Goal: Task Accomplishment & Management: Manage account settings

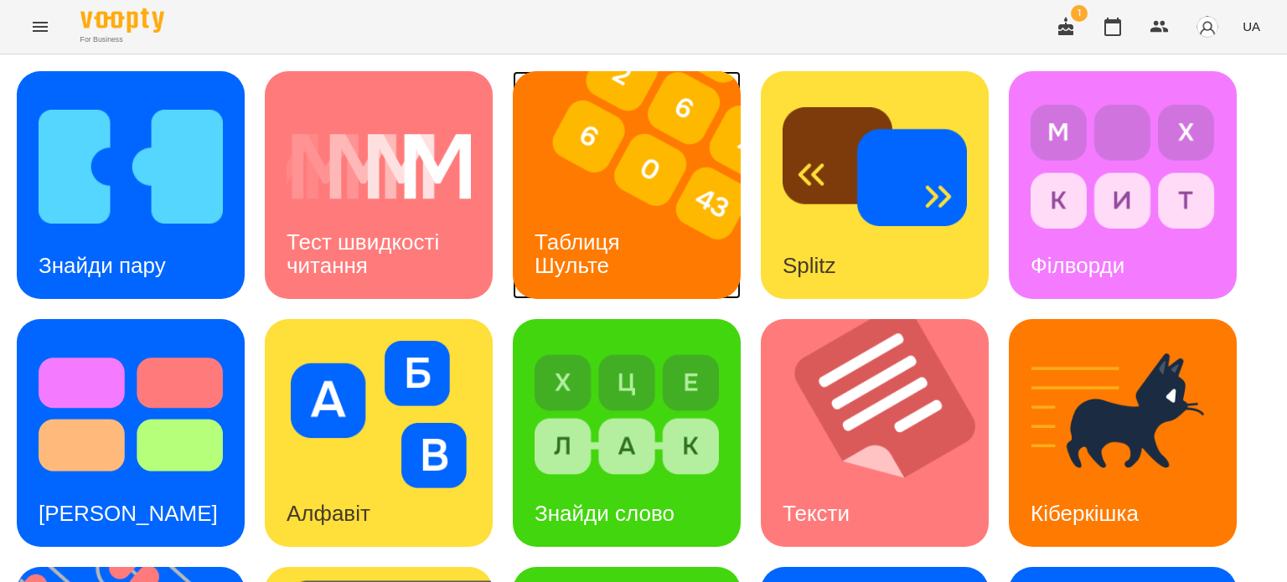
click at [606, 230] on h3 "Таблиця Шульте" at bounding box center [580, 254] width 91 height 48
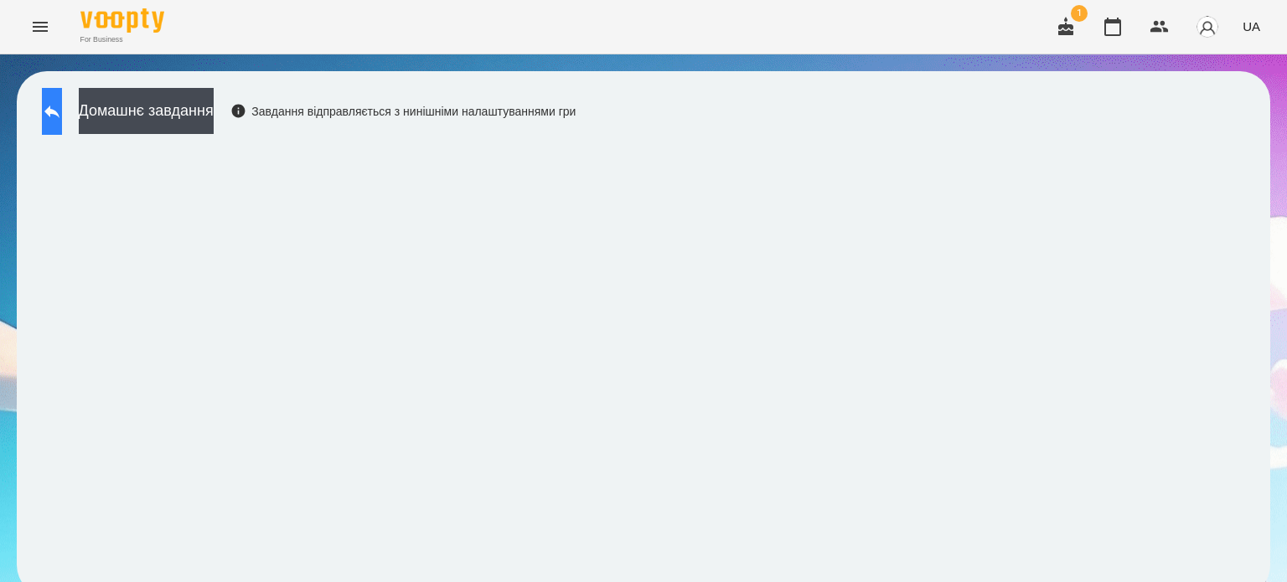
click at [61, 107] on icon at bounding box center [52, 111] width 20 height 20
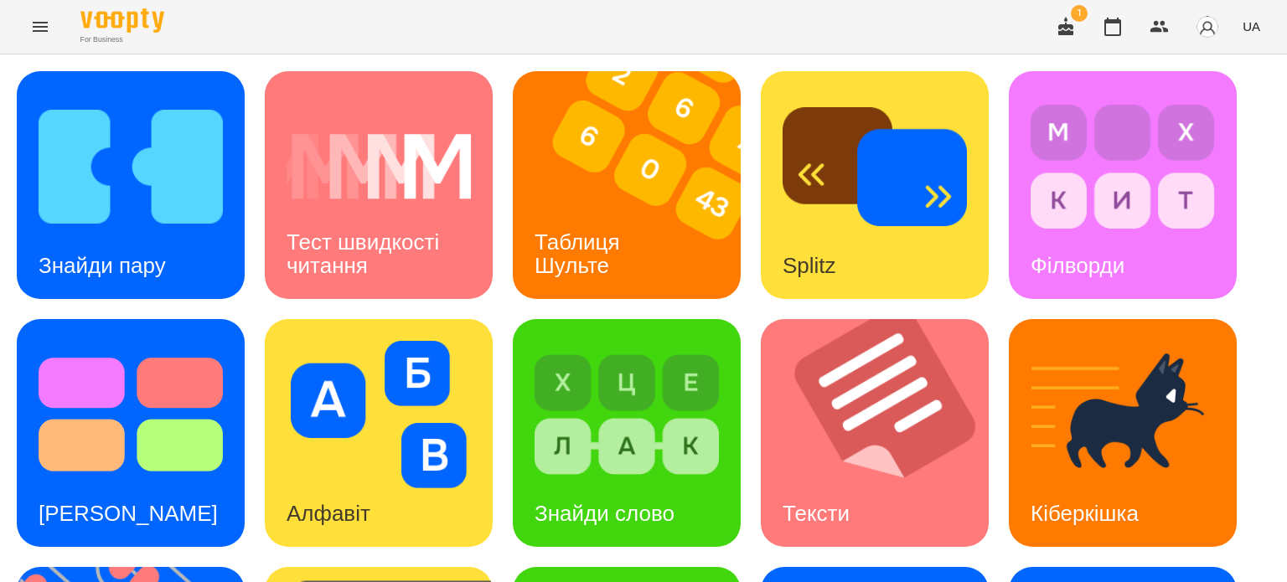
scroll to position [477, 0]
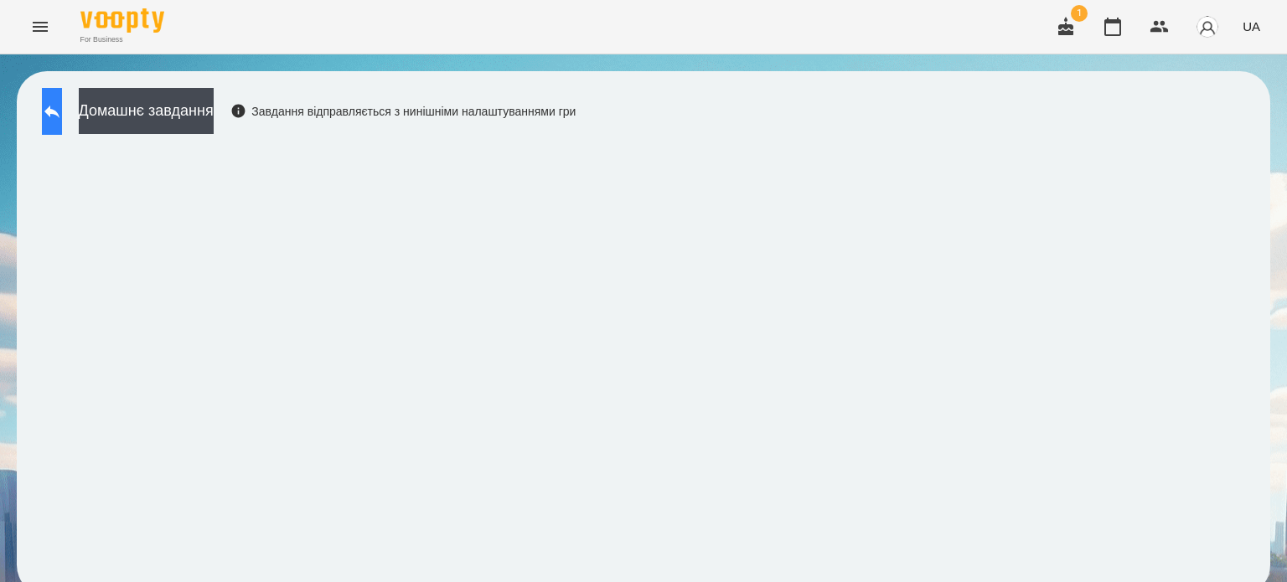
click at [62, 119] on icon at bounding box center [52, 111] width 20 height 20
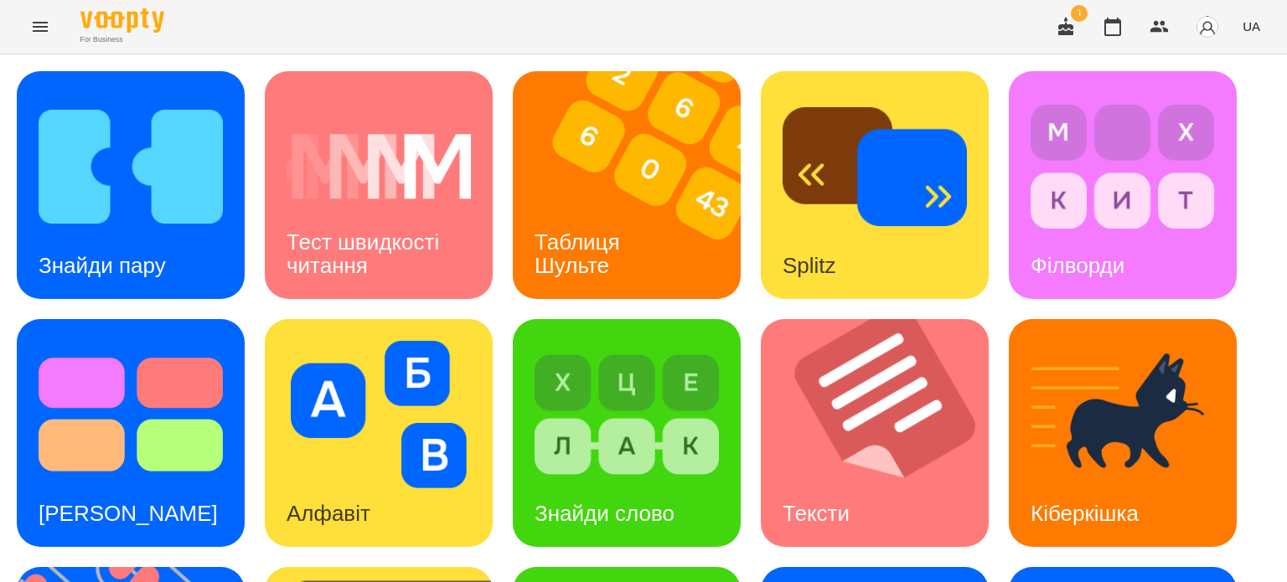
scroll to position [477, 0]
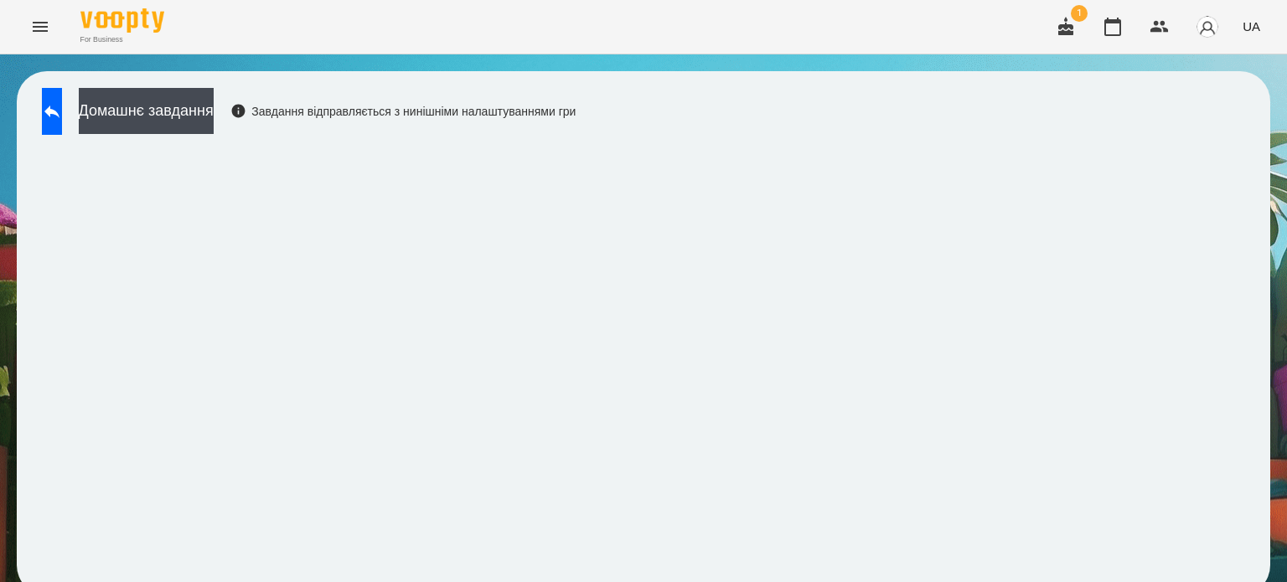
scroll to position [13, 0]
click at [59, 106] on icon at bounding box center [51, 112] width 15 height 13
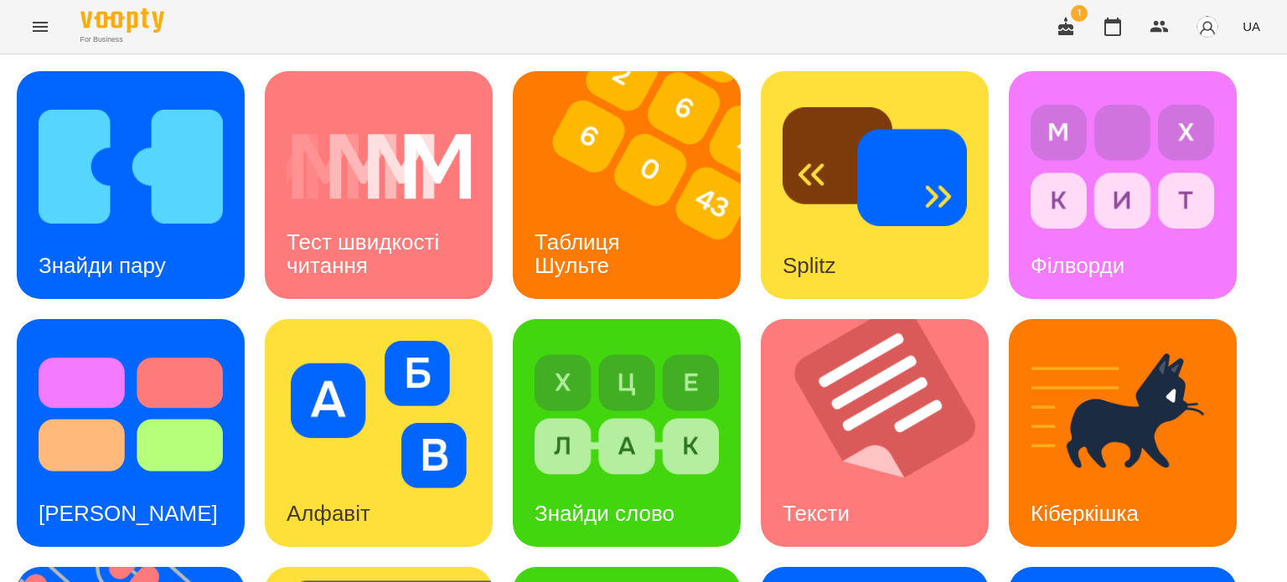
scroll to position [477, 0]
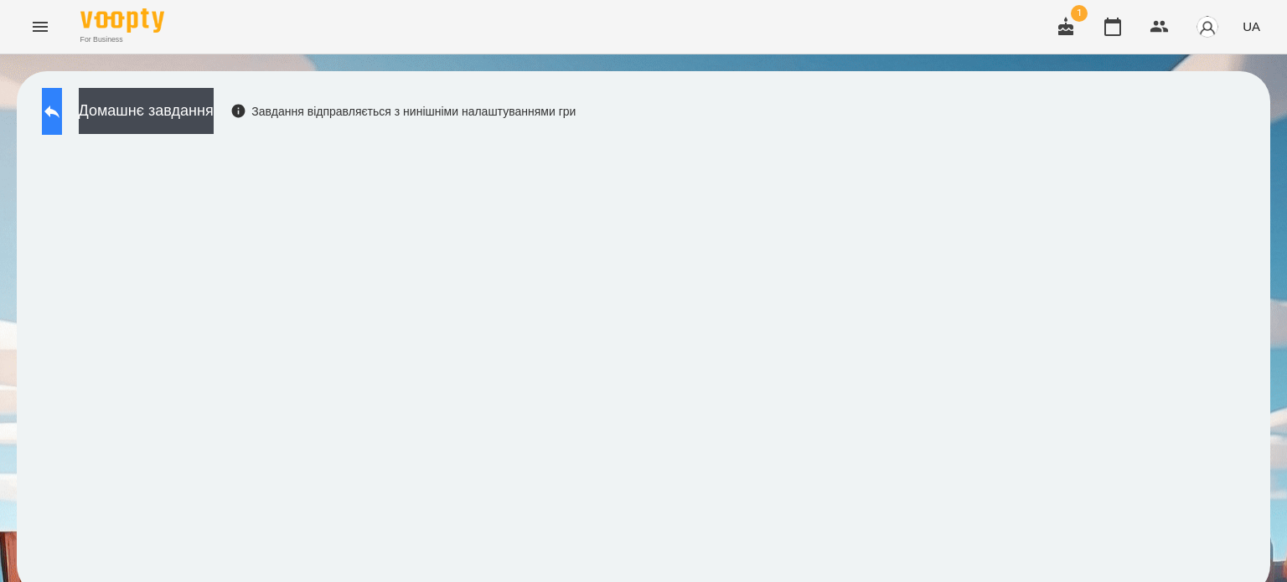
click at [60, 106] on icon at bounding box center [52, 111] width 20 height 20
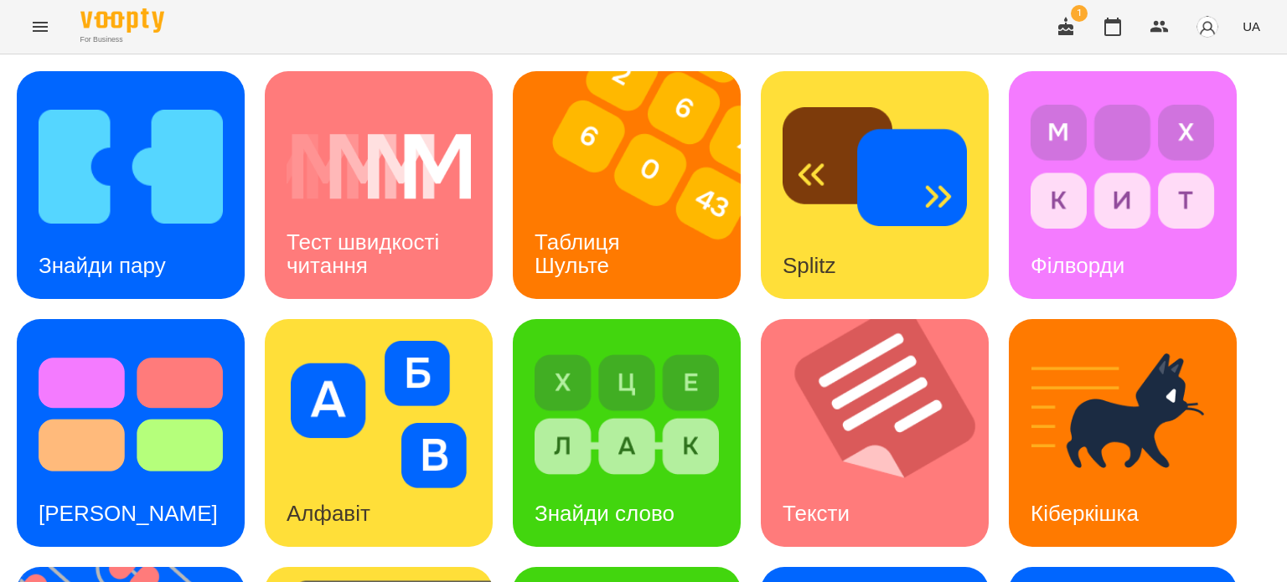
scroll to position [419, 0]
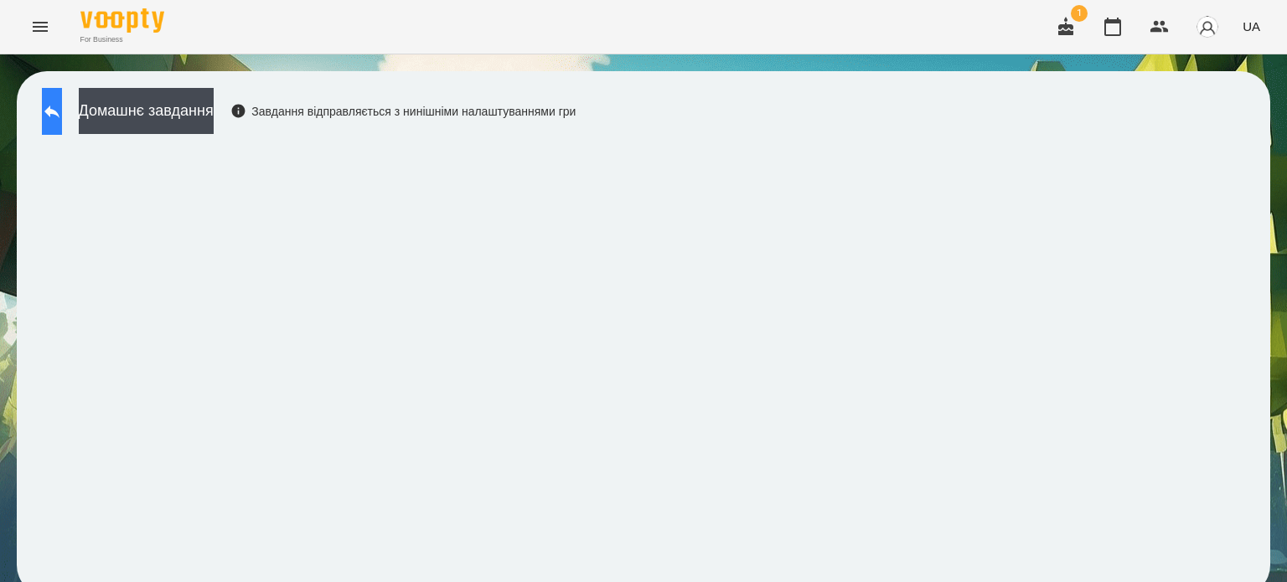
click at [59, 113] on icon at bounding box center [51, 112] width 15 height 13
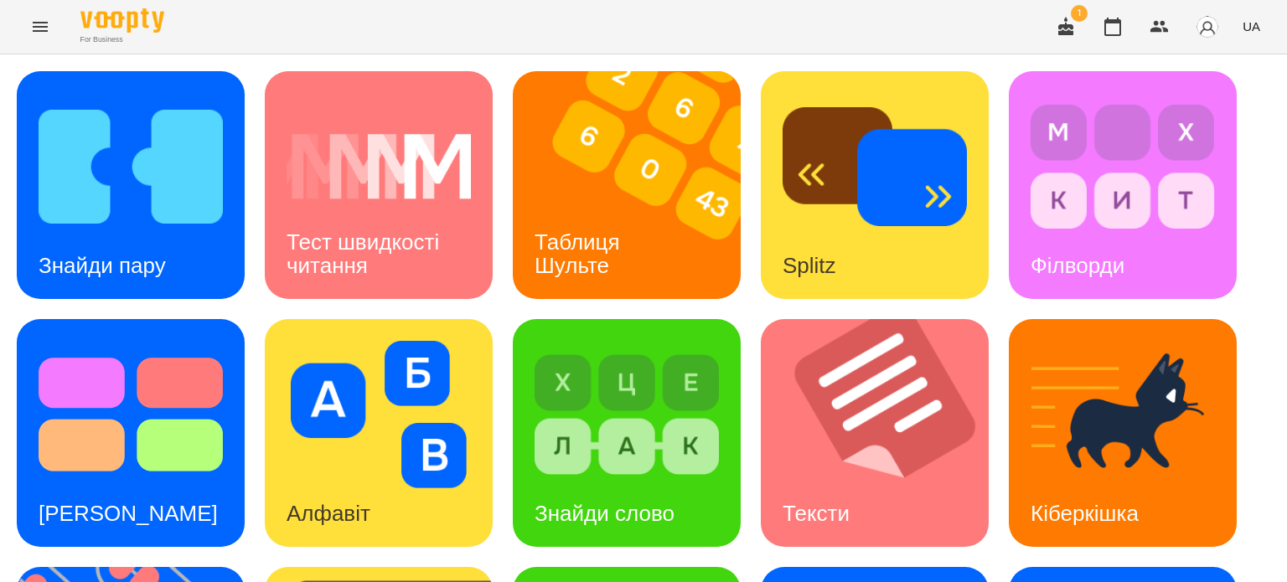
scroll to position [477, 0]
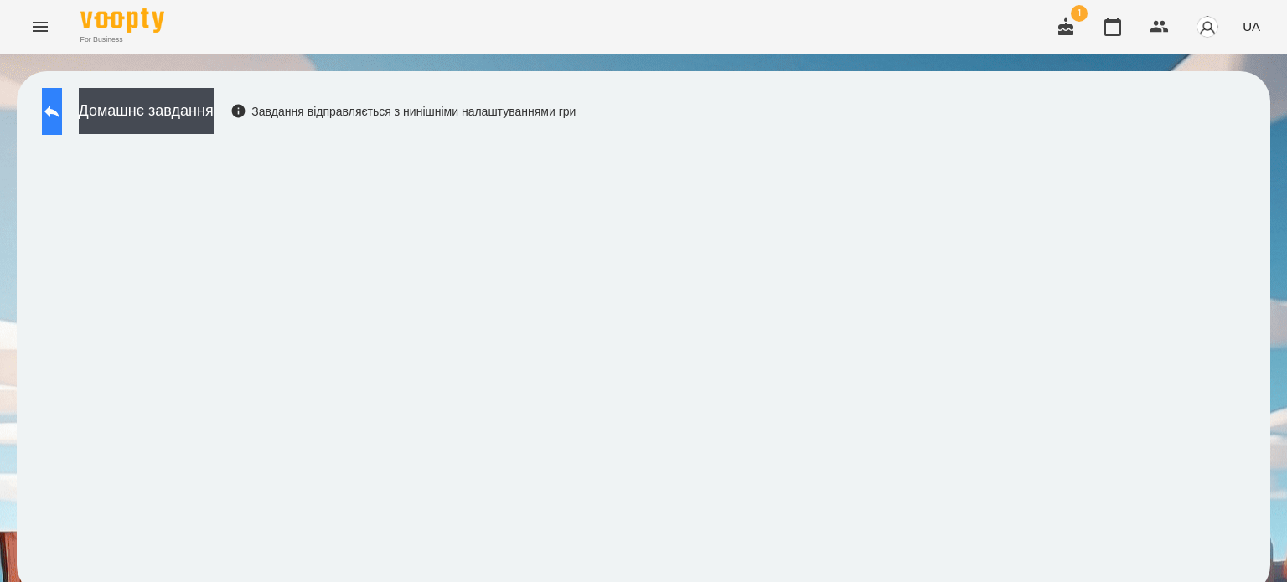
click at [62, 104] on button at bounding box center [52, 111] width 20 height 47
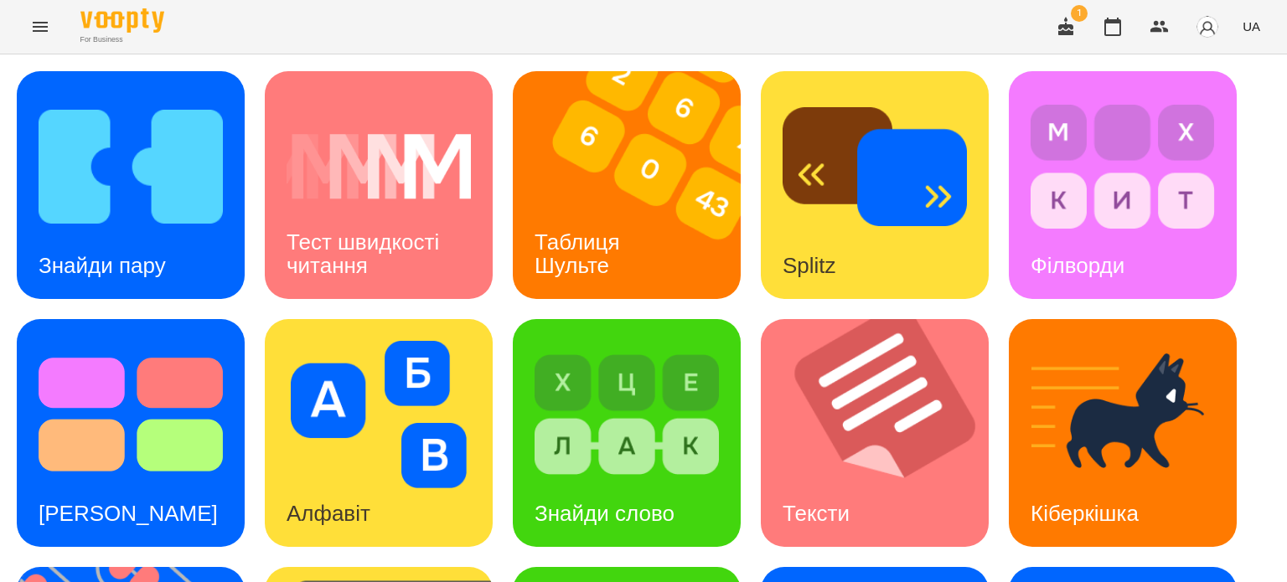
scroll to position [335, 0]
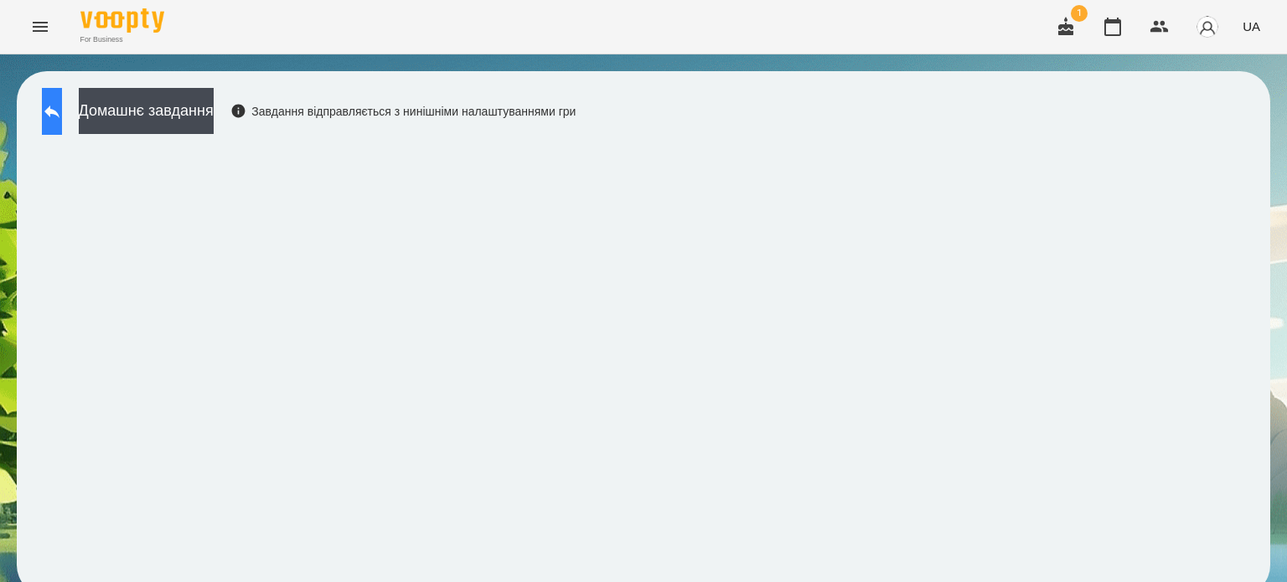
click at [62, 108] on icon at bounding box center [52, 111] width 20 height 20
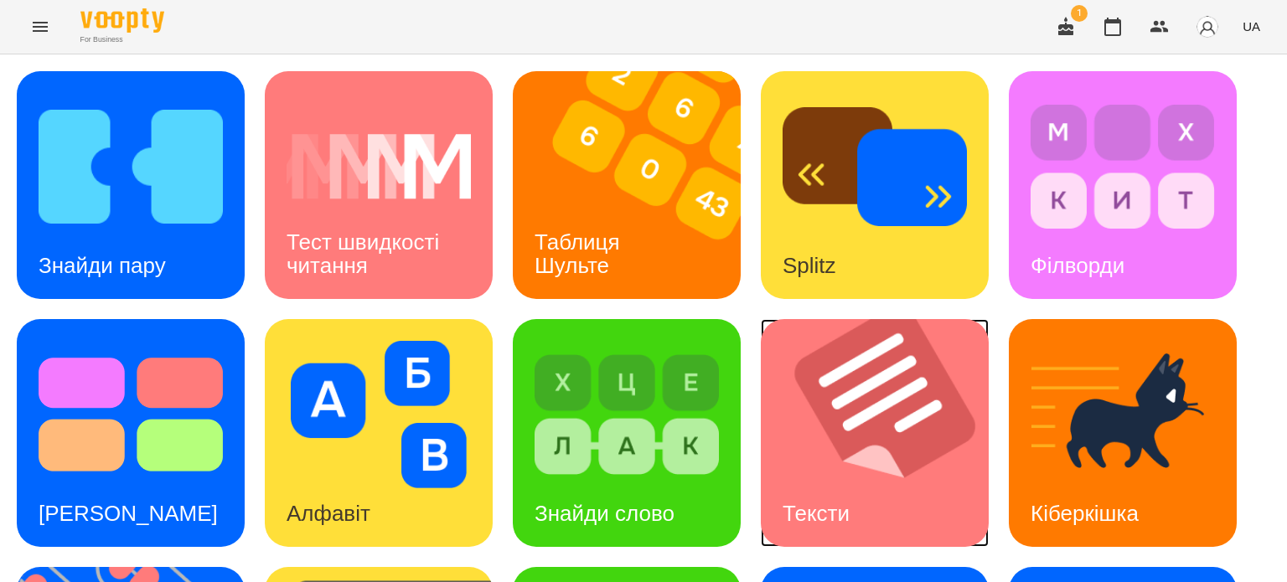
click at [809, 498] on div "Тексти" at bounding box center [816, 514] width 111 height 66
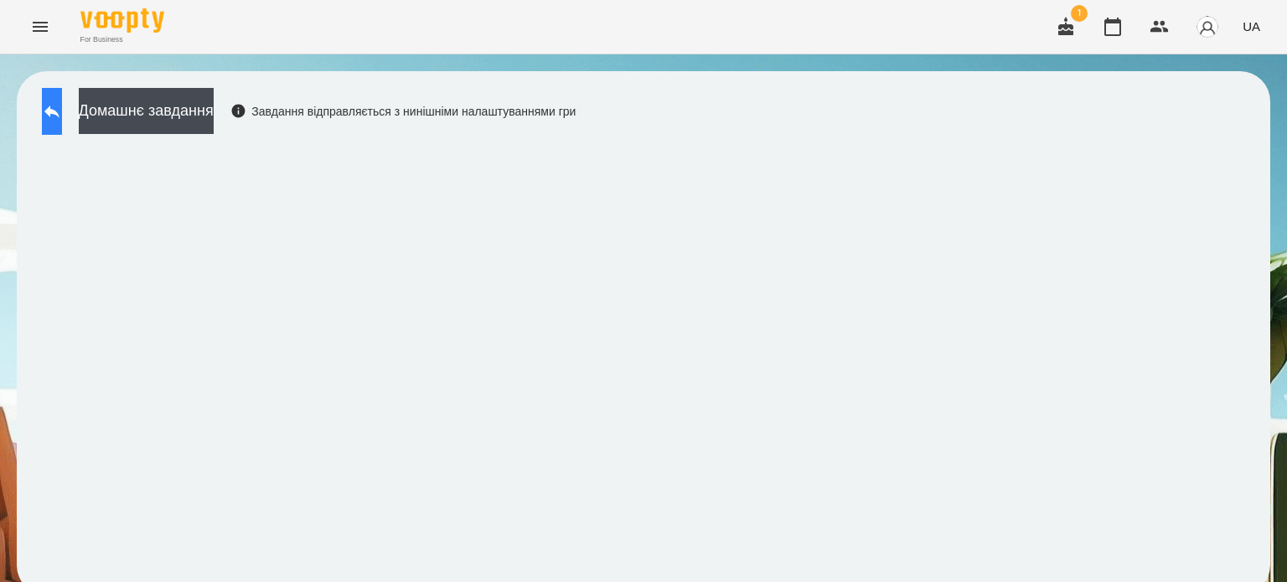
click at [62, 110] on icon at bounding box center [52, 111] width 20 height 20
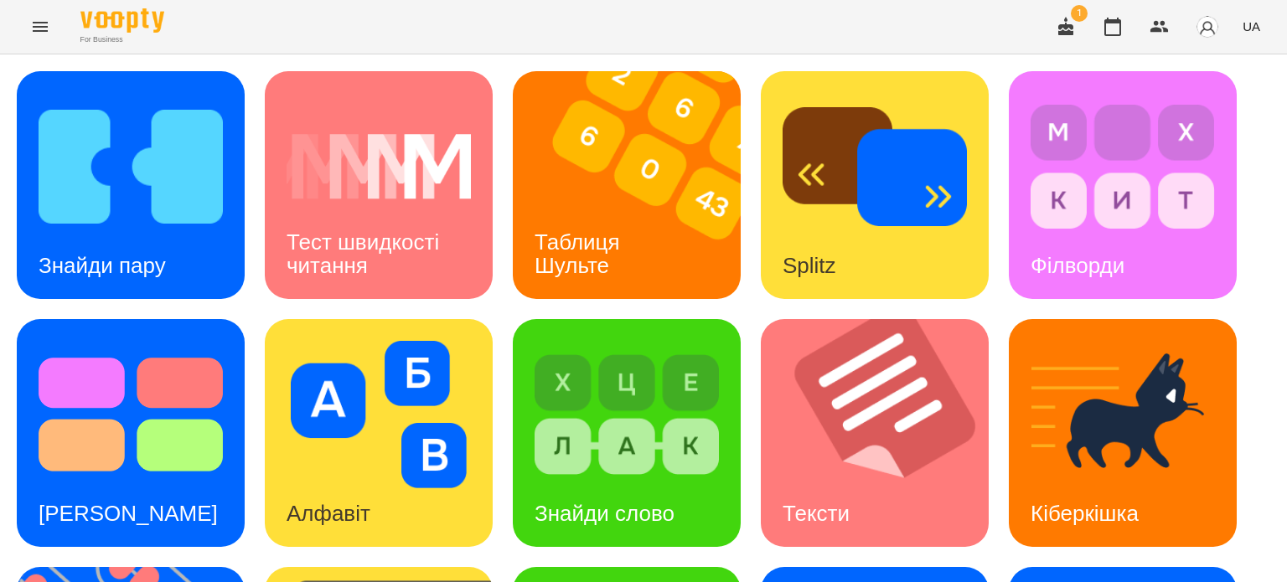
click at [44, 21] on icon "Menu" at bounding box center [40, 27] width 20 height 20
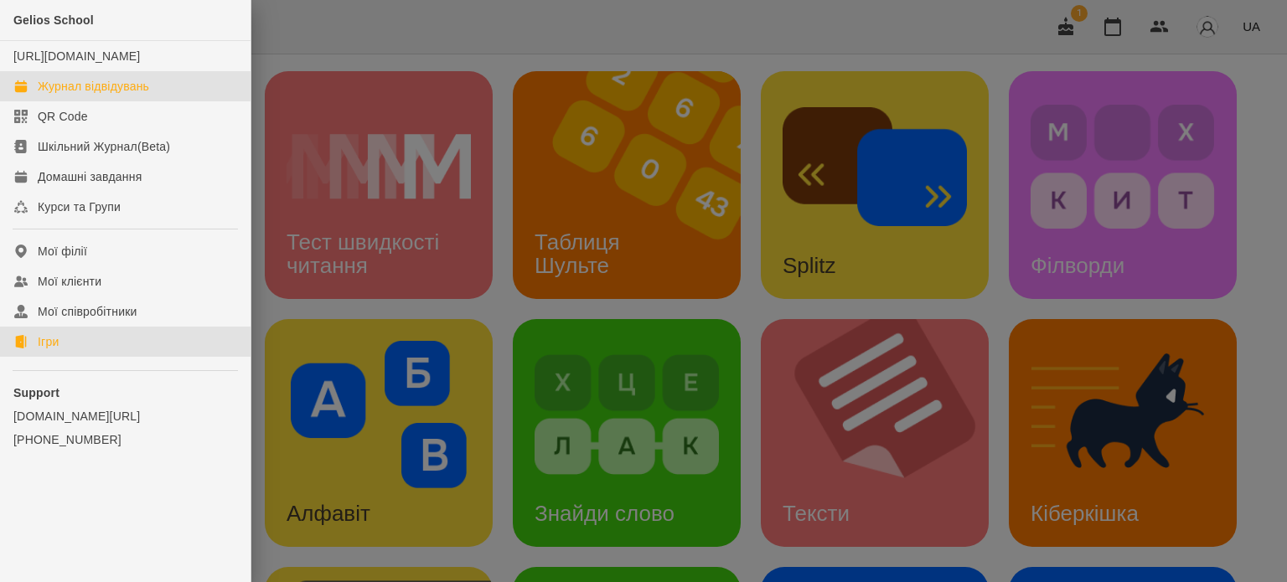
click at [76, 95] on div "Журнал відвідувань" at bounding box center [93, 86] width 111 height 17
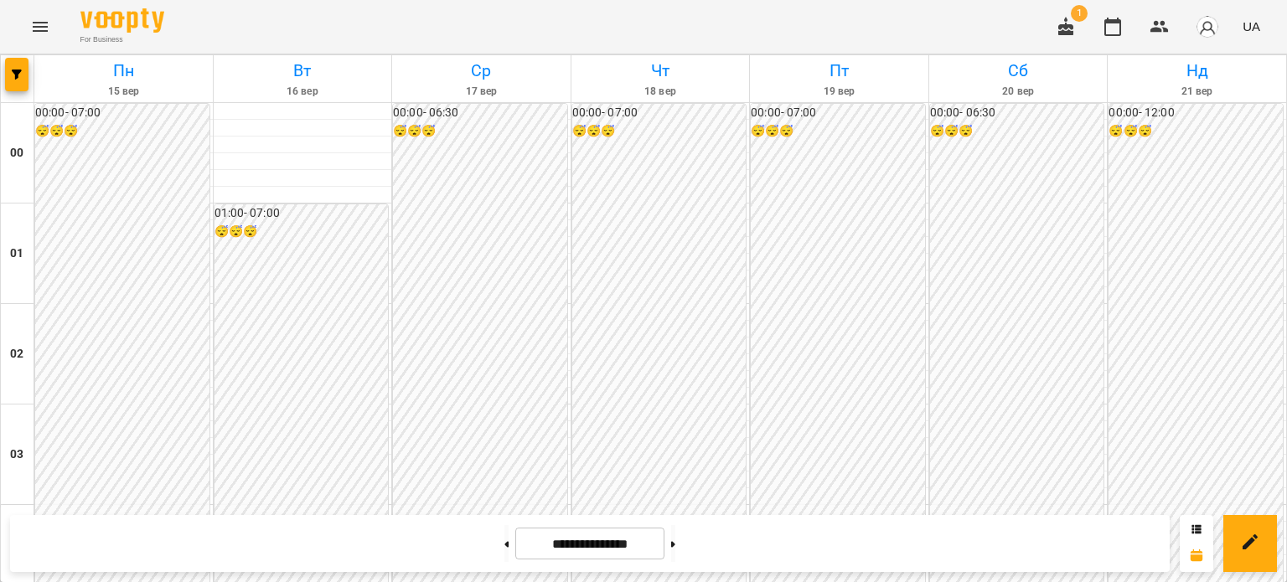
scroll to position [1760, 0]
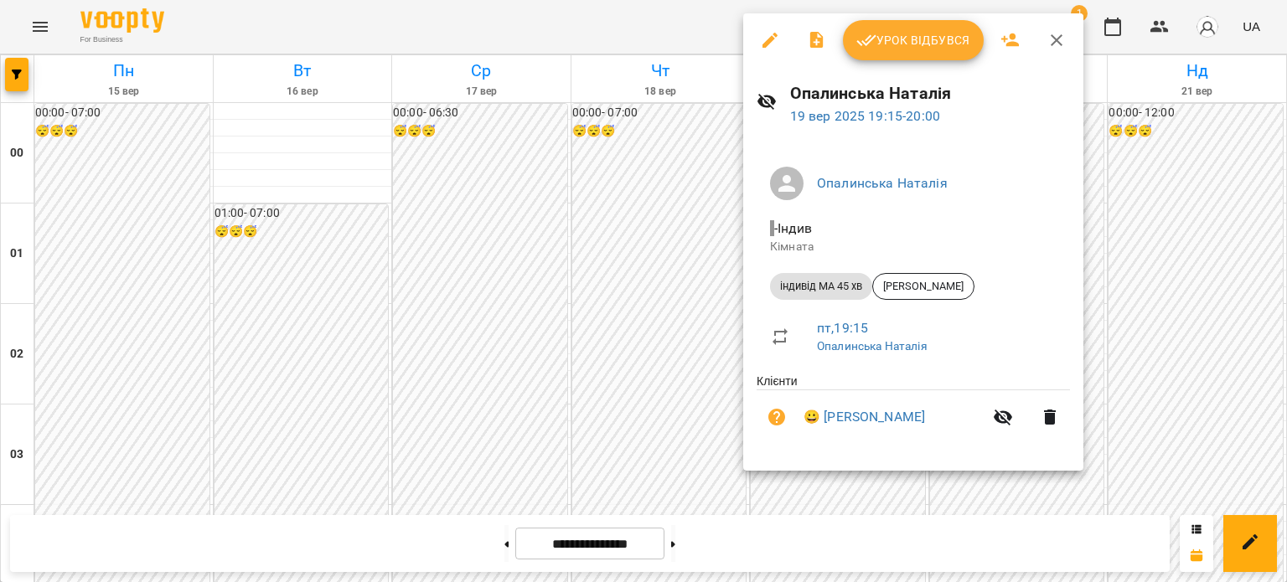
click at [907, 33] on span "Урок відбувся" at bounding box center [913, 40] width 114 height 20
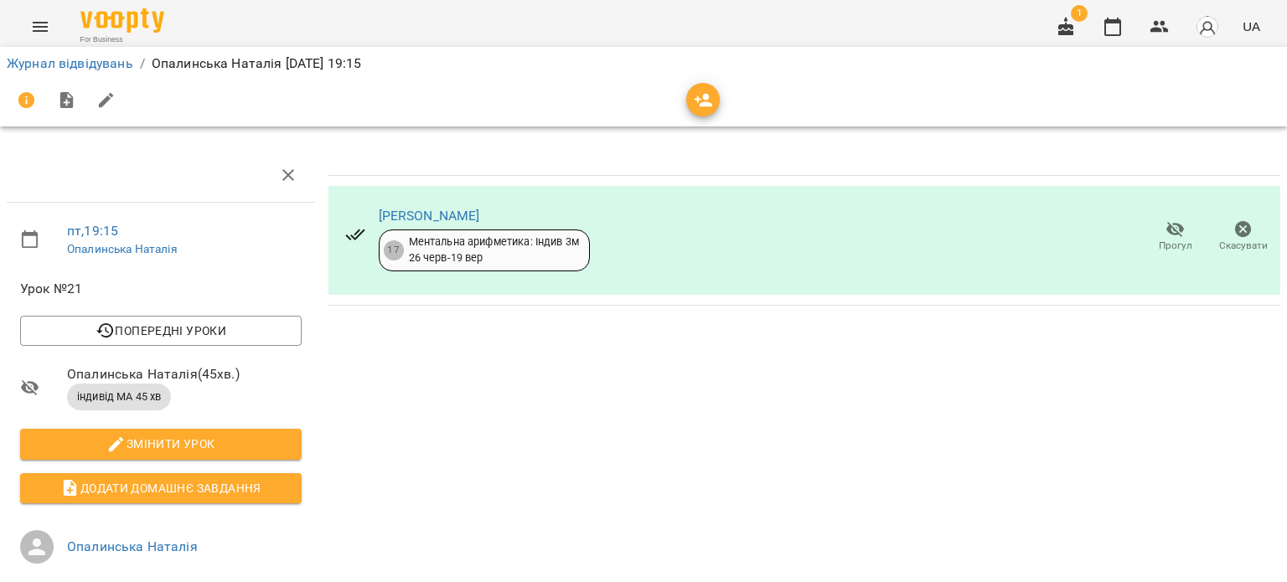
click at [41, 21] on icon "Menu" at bounding box center [40, 27] width 20 height 20
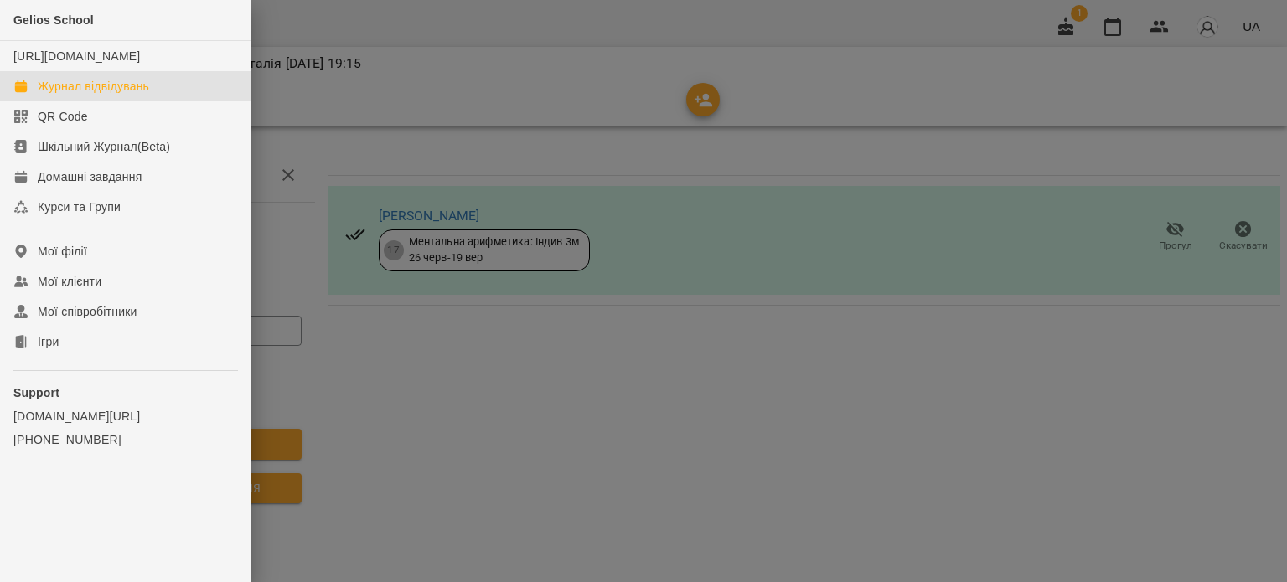
click at [81, 95] on div "Журнал відвідувань" at bounding box center [93, 86] width 111 height 17
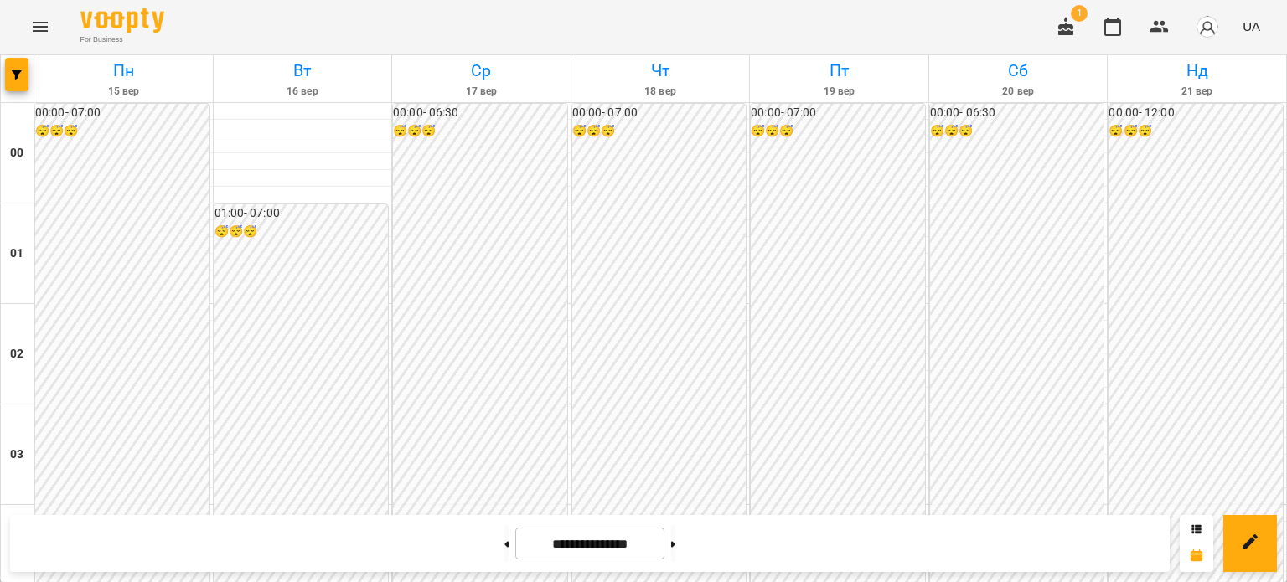
scroll to position [1676, 0]
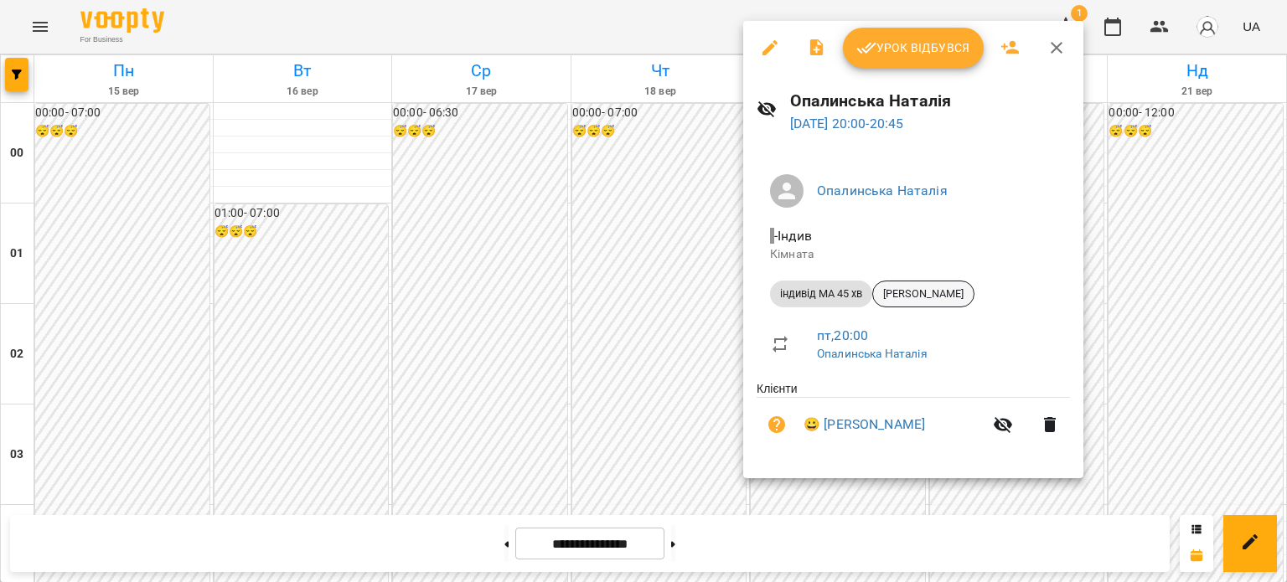
click at [925, 289] on span "[PERSON_NAME]" at bounding box center [923, 294] width 101 height 15
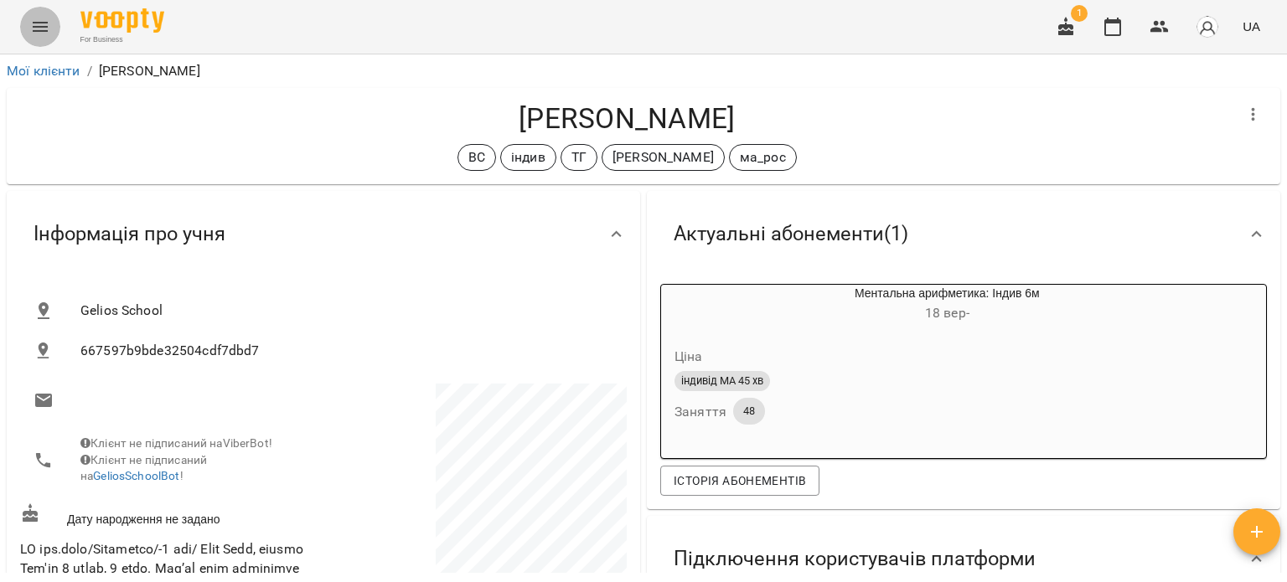
click at [35, 26] on icon "Menu" at bounding box center [40, 27] width 20 height 20
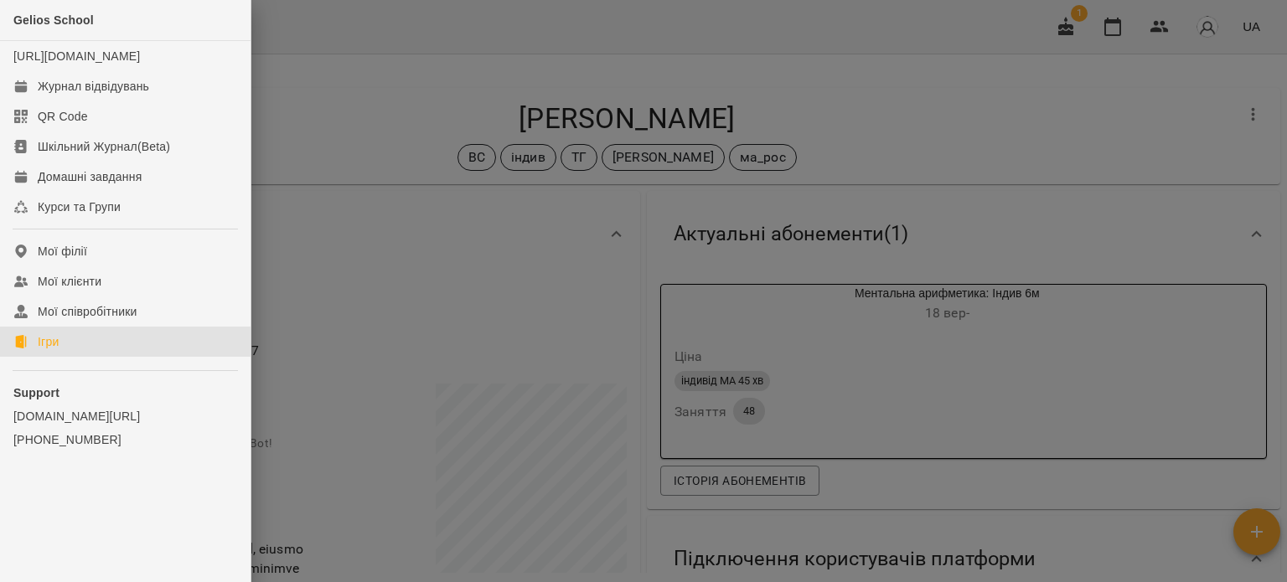
click at [51, 350] on div "Ігри" at bounding box center [48, 341] width 21 height 17
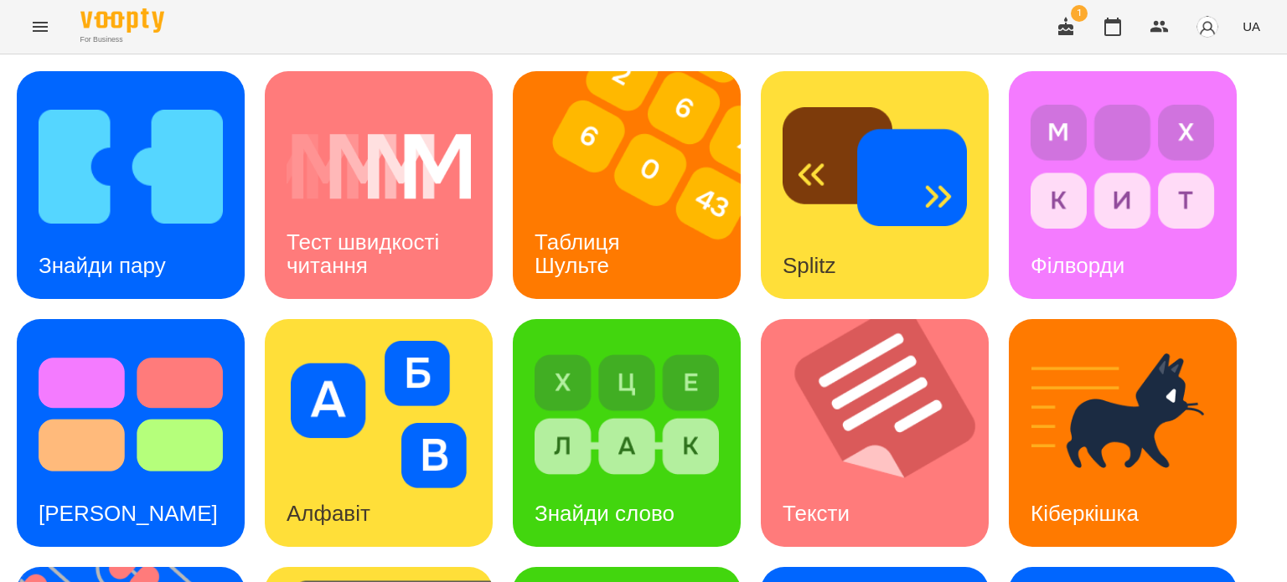
scroll to position [419, 0]
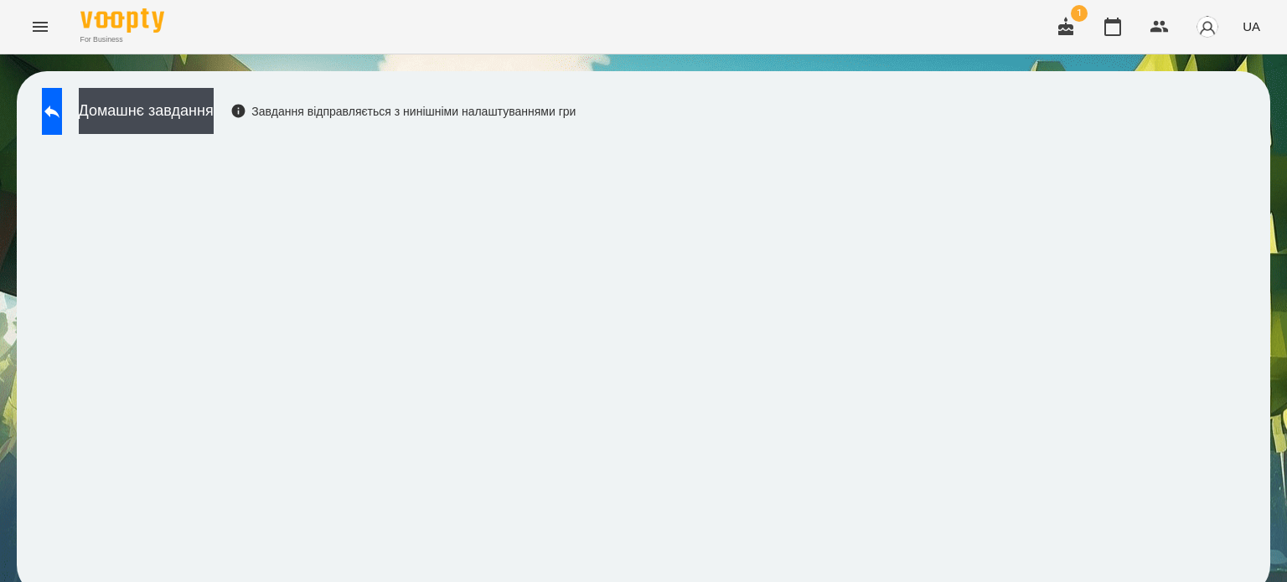
scroll to position [13, 0]
click at [62, 104] on icon at bounding box center [52, 111] width 20 height 20
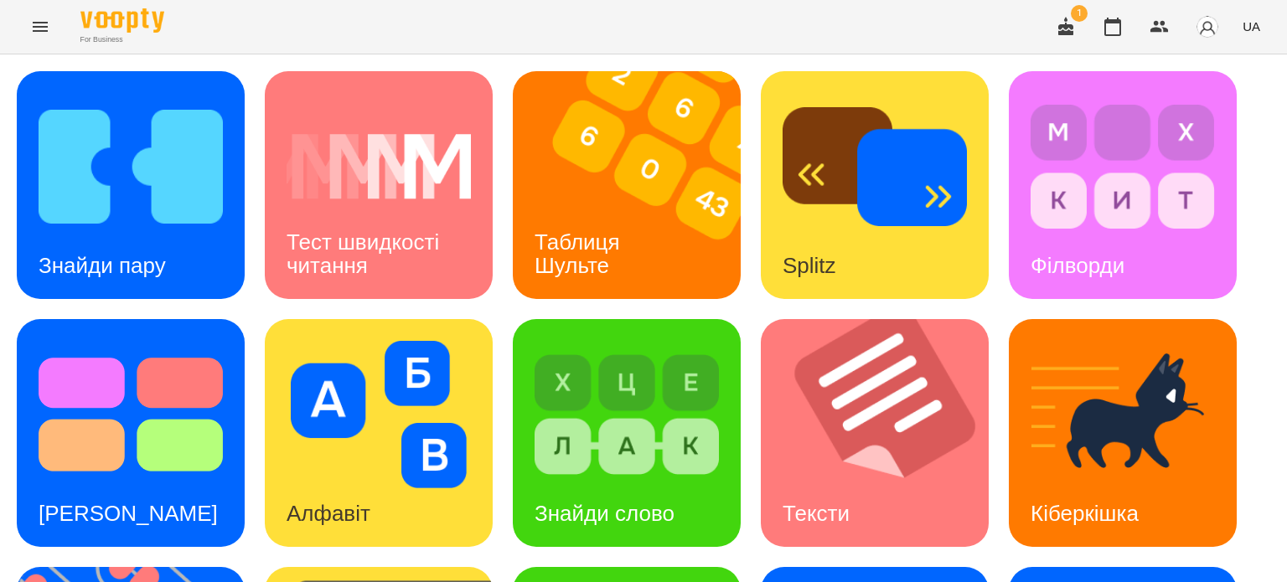
scroll to position [348, 0]
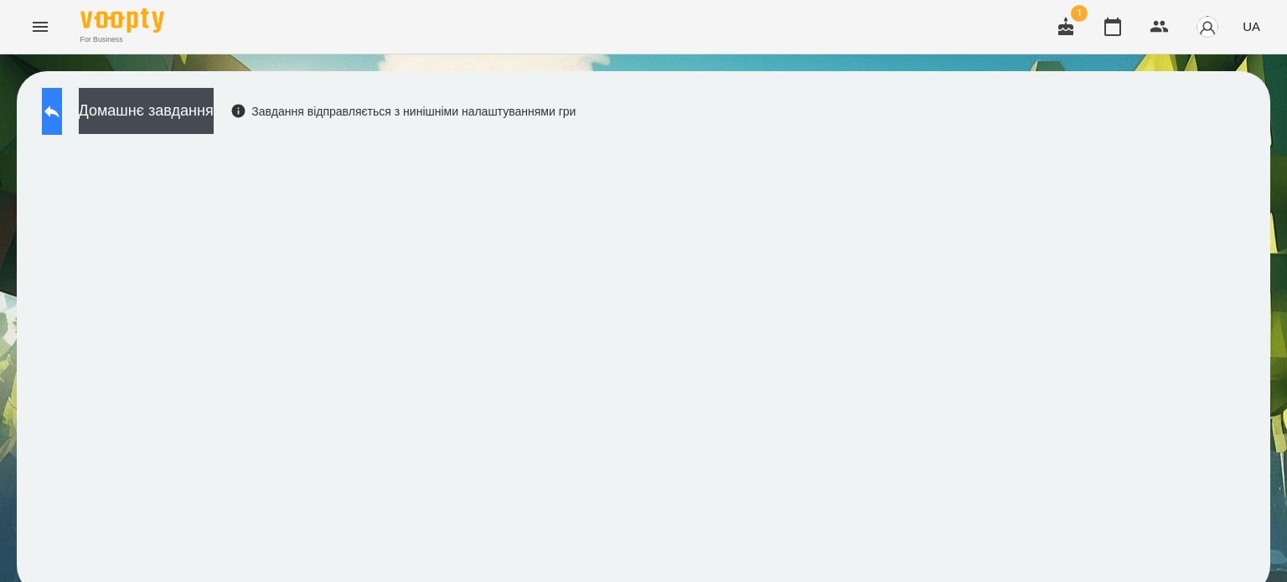
click at [60, 120] on icon at bounding box center [52, 111] width 20 height 20
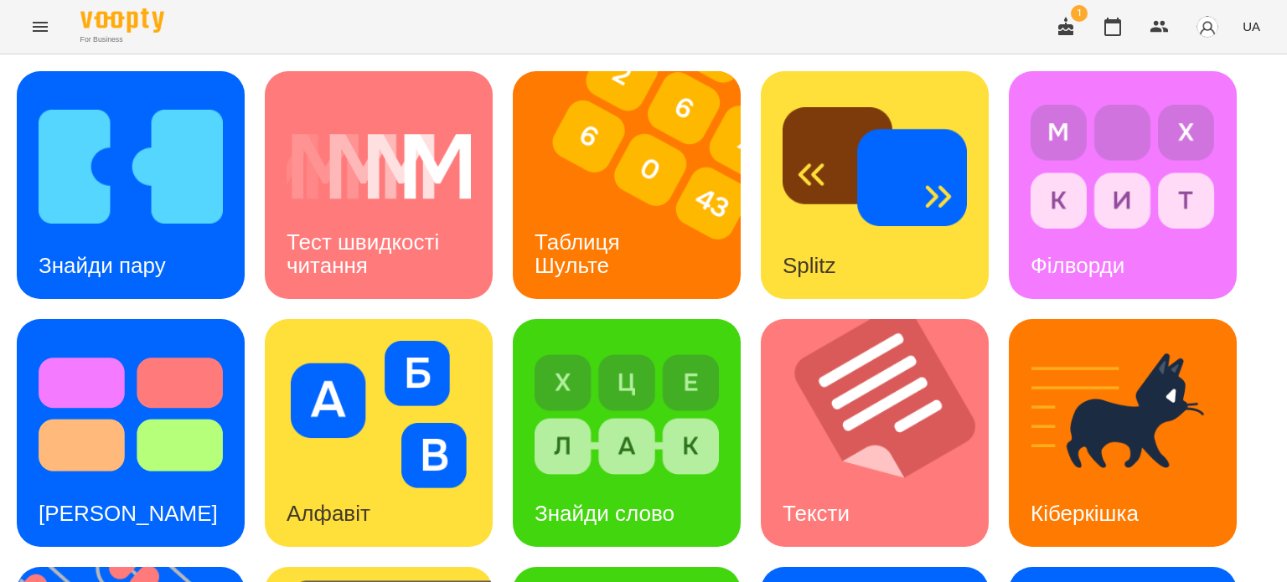
scroll to position [419, 0]
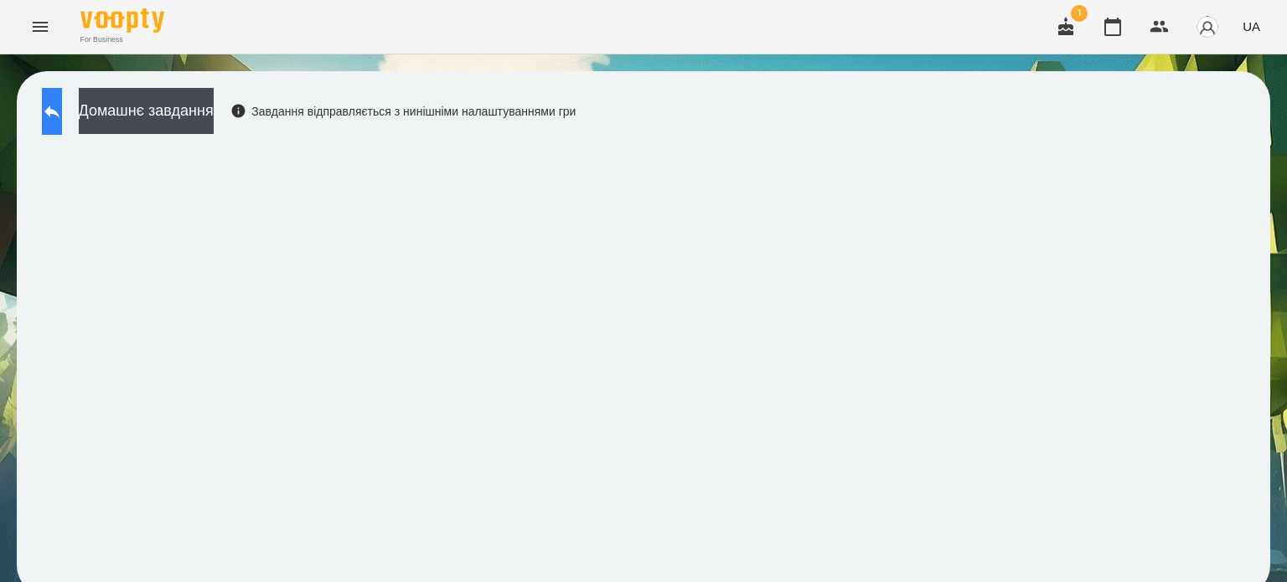
click at [53, 111] on button at bounding box center [52, 111] width 20 height 47
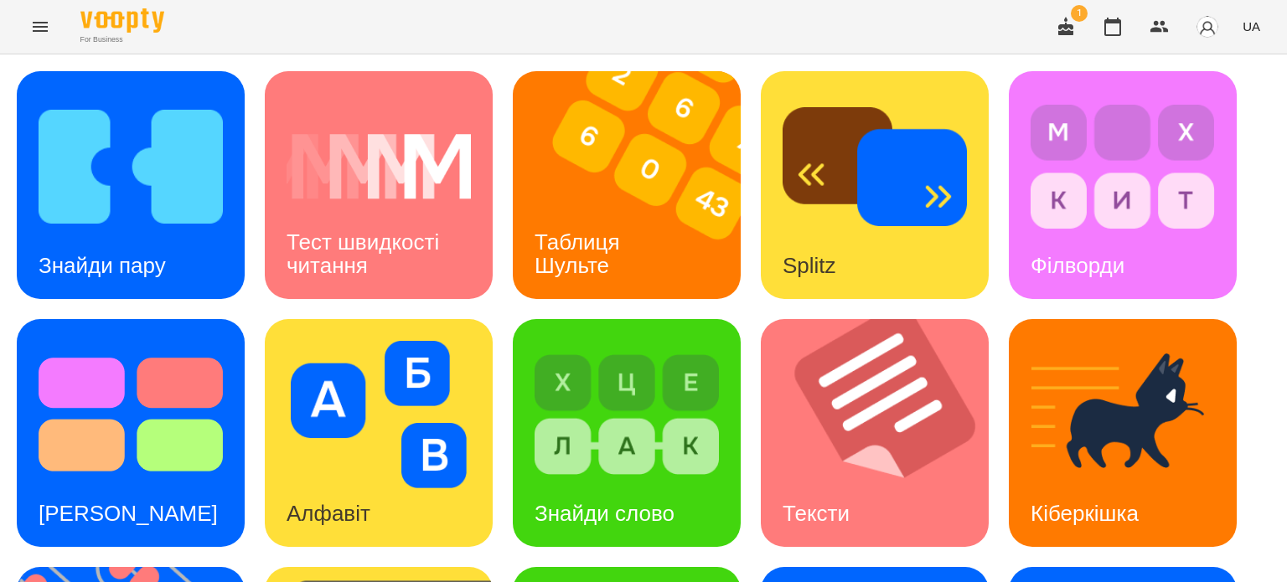
scroll to position [477, 0]
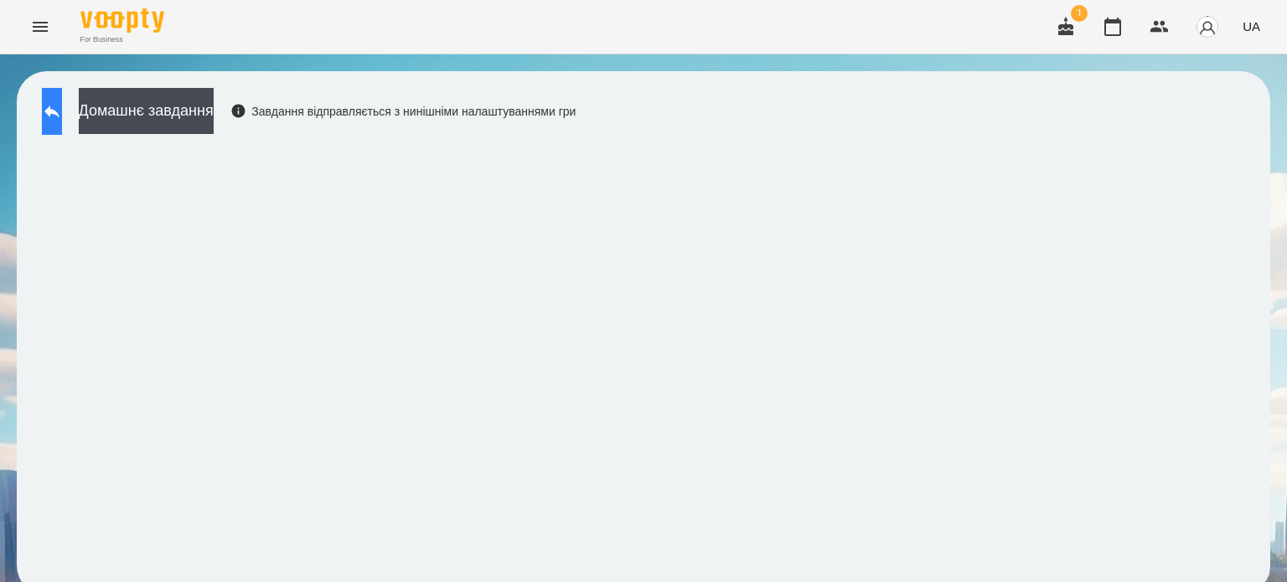
click at [62, 106] on icon at bounding box center [52, 111] width 20 height 20
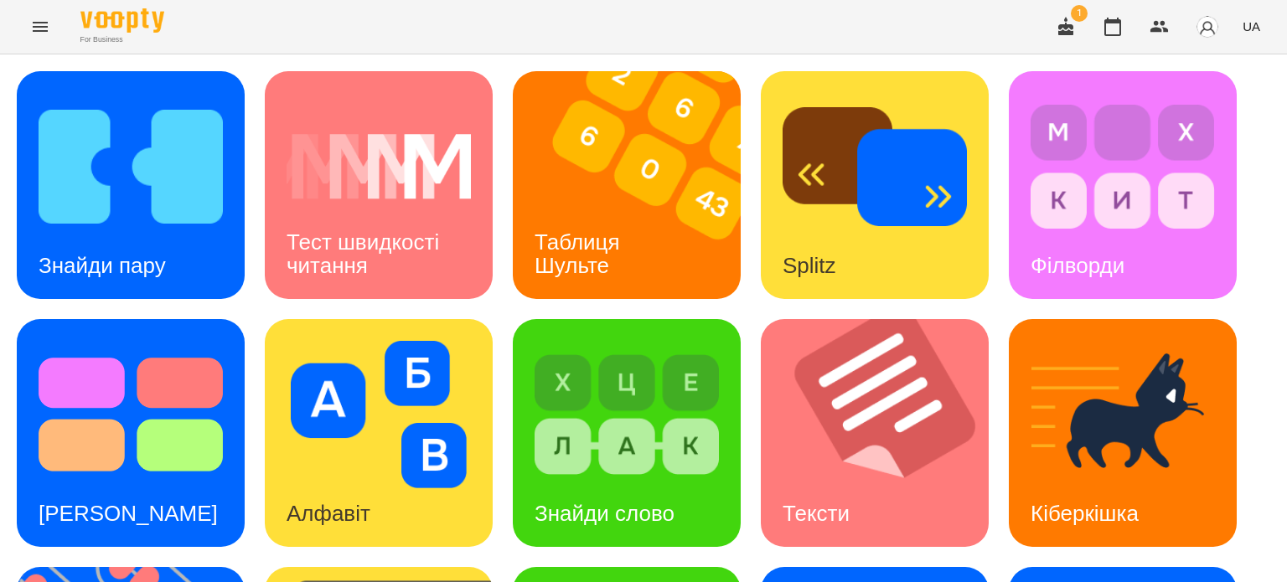
scroll to position [251, 0]
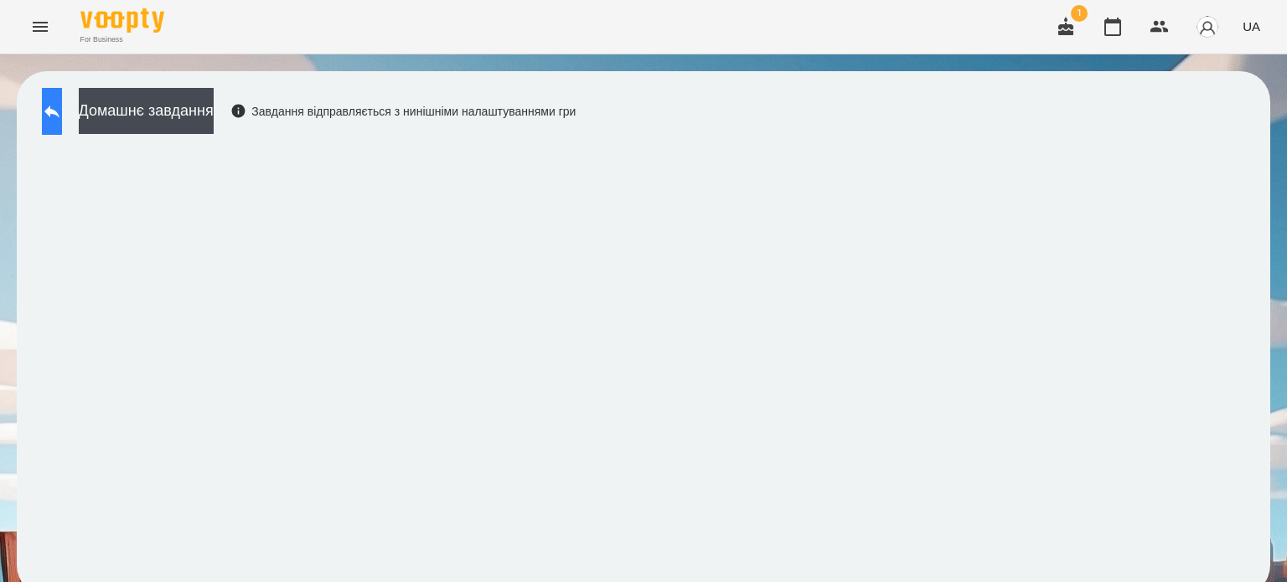
click at [60, 106] on icon at bounding box center [52, 111] width 20 height 20
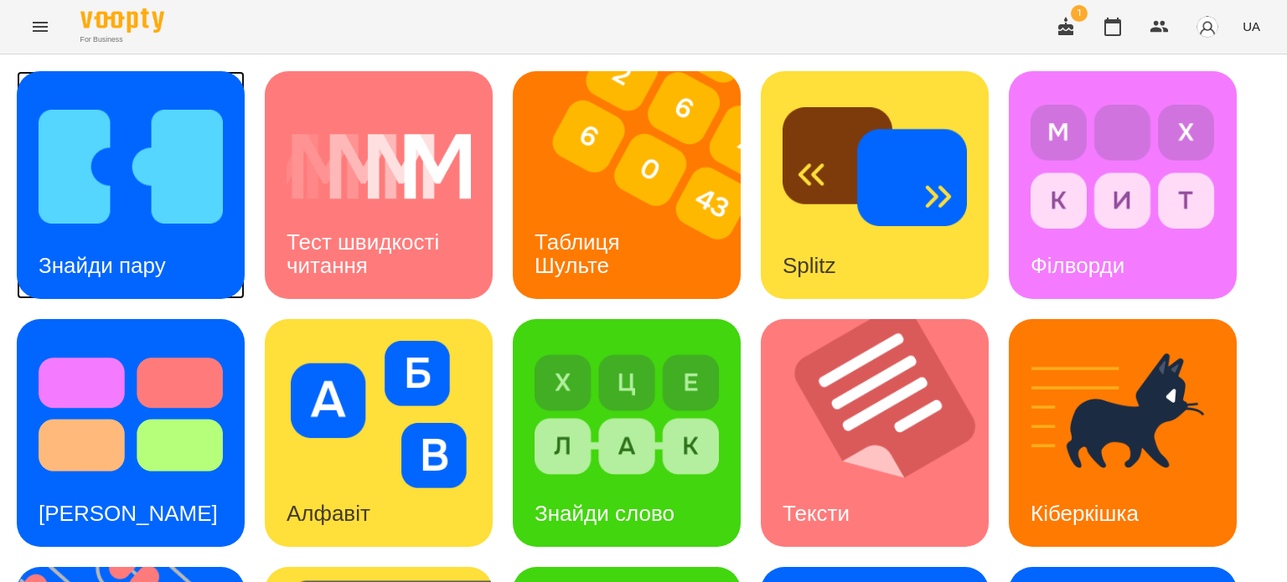
click at [131, 238] on div "Знайди пару" at bounding box center [102, 266] width 171 height 66
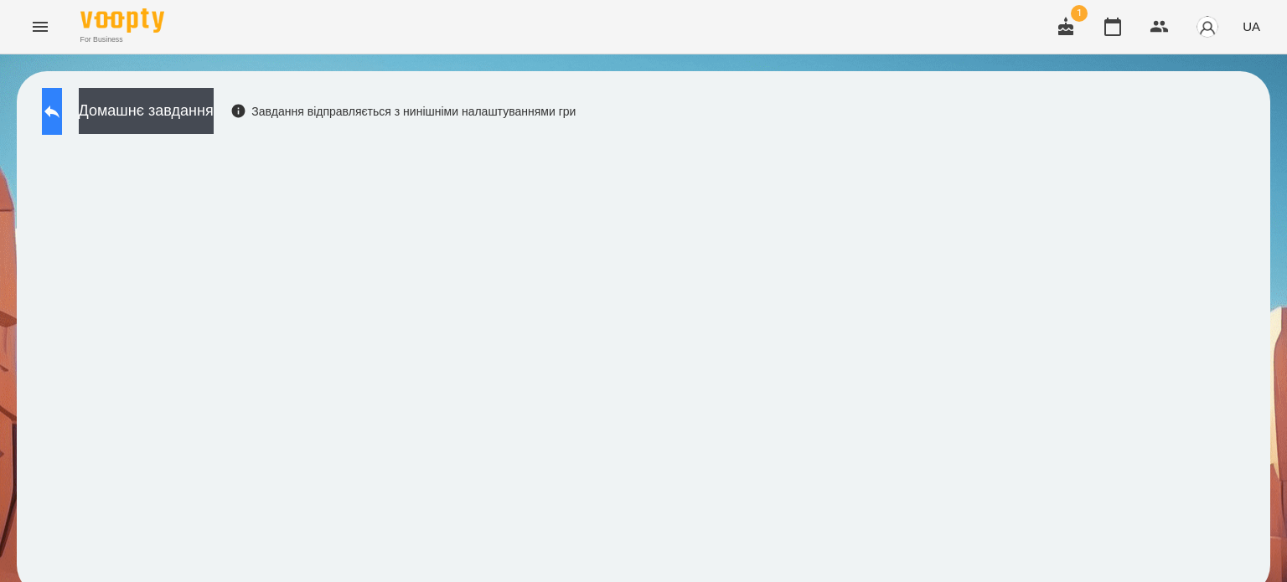
click at [59, 114] on icon at bounding box center [51, 112] width 15 height 13
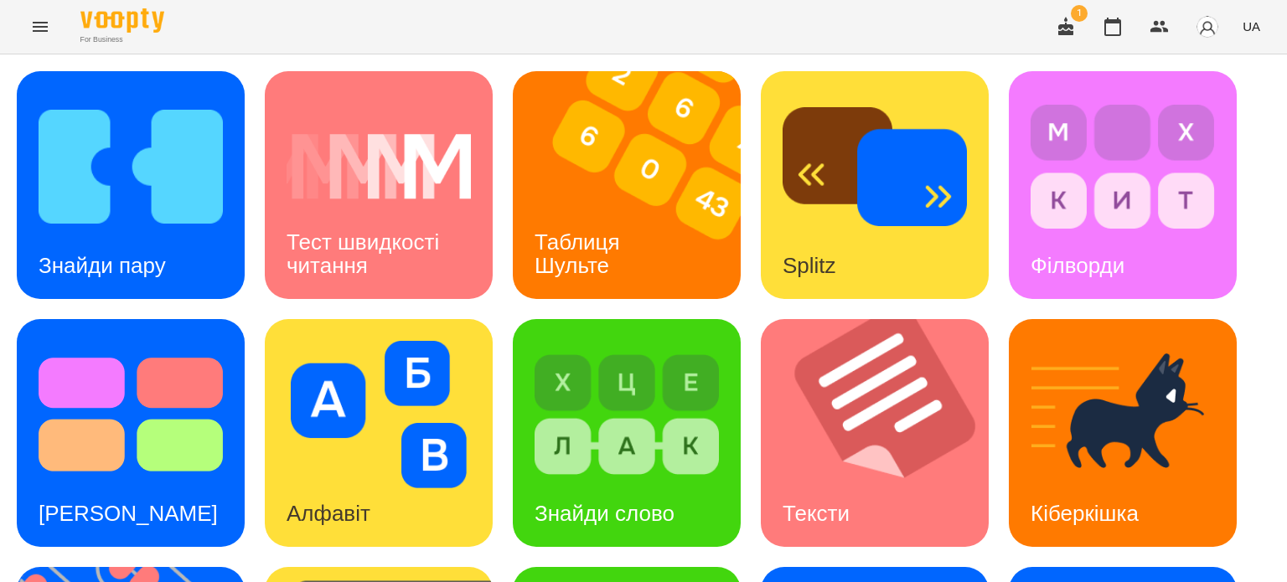
scroll to position [477, 0]
click at [49, 26] on icon "Menu" at bounding box center [40, 27] width 20 height 20
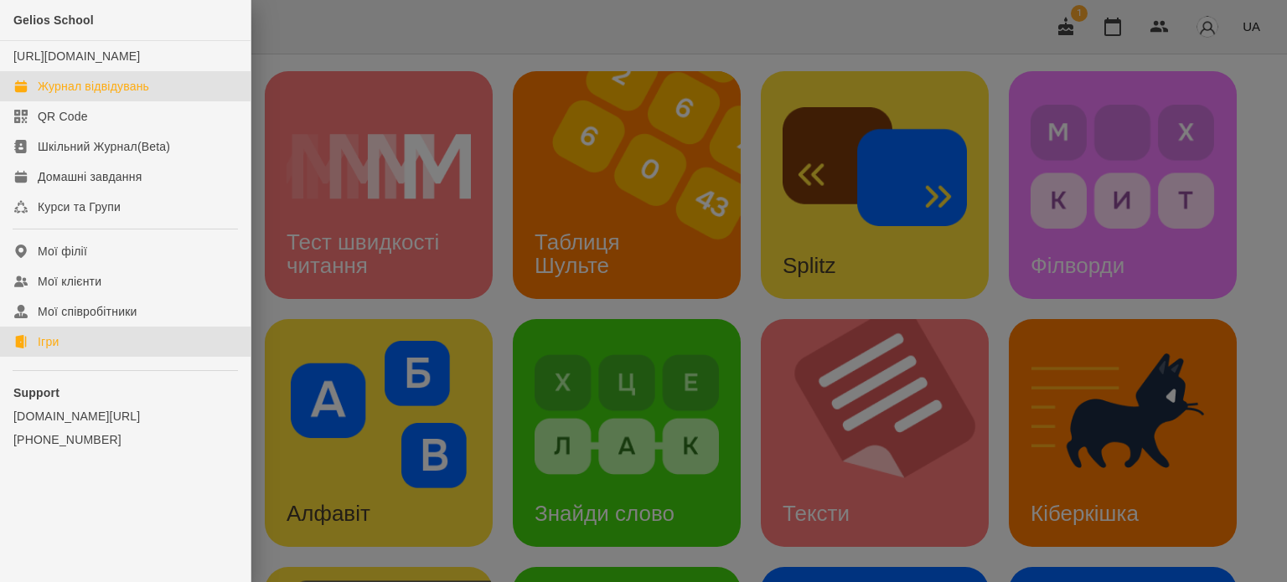
click at [149, 95] on div "Журнал відвідувань" at bounding box center [93, 86] width 111 height 17
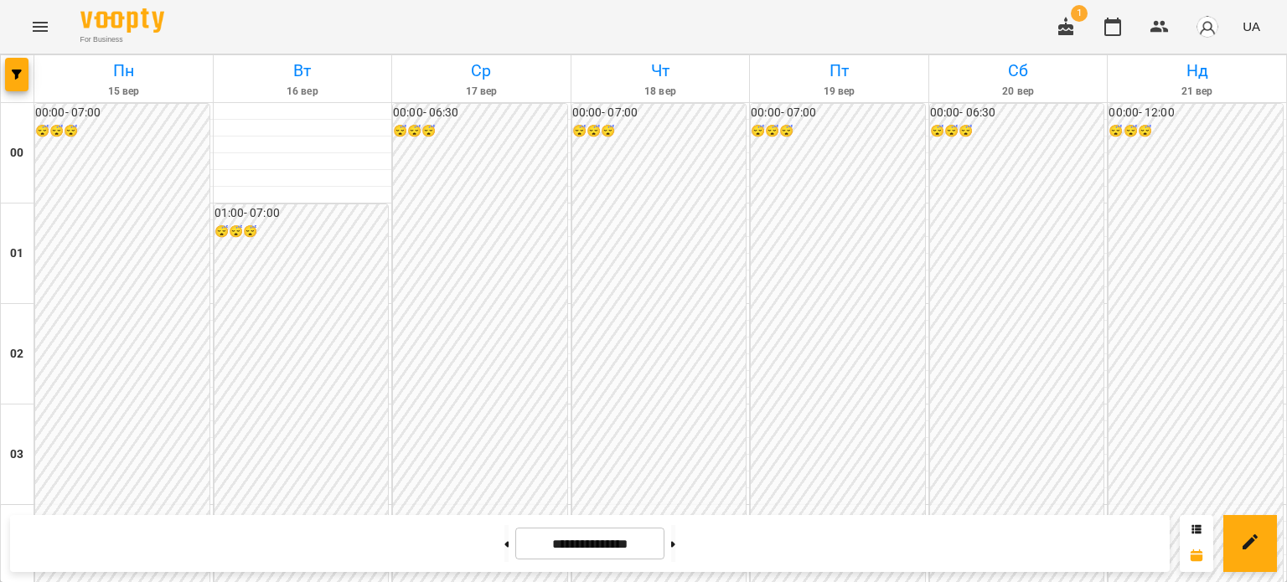
scroll to position [1676, 0]
click at [675, 546] on button at bounding box center [673, 543] width 4 height 37
click at [504, 540] on button at bounding box center [506, 543] width 4 height 37
type input "**********"
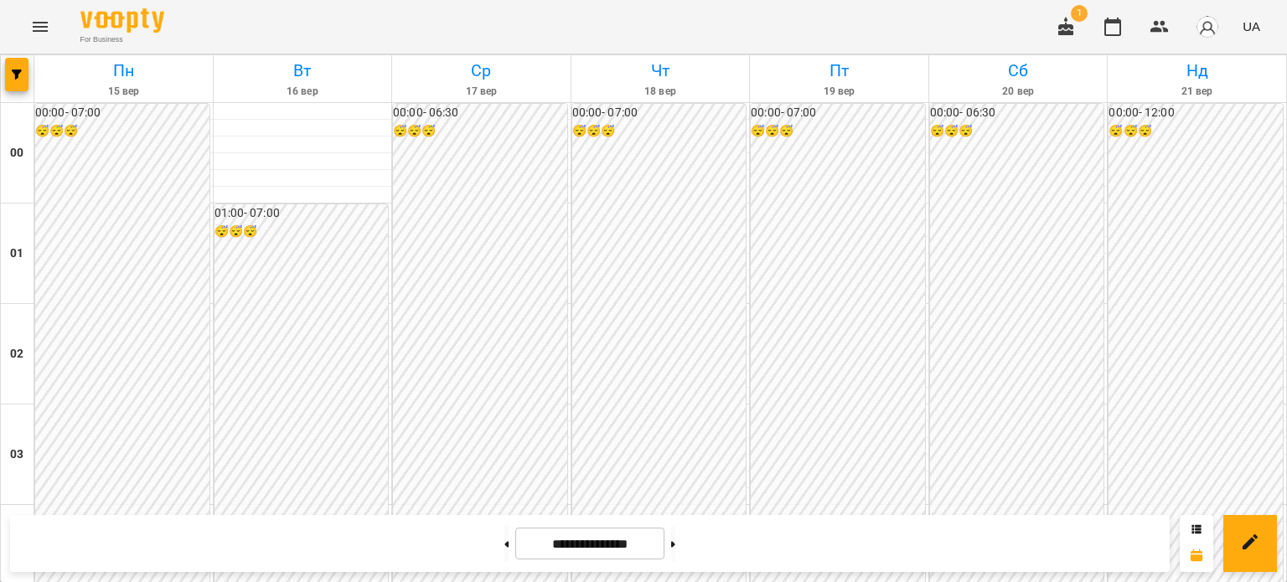
scroll to position [1676, 0]
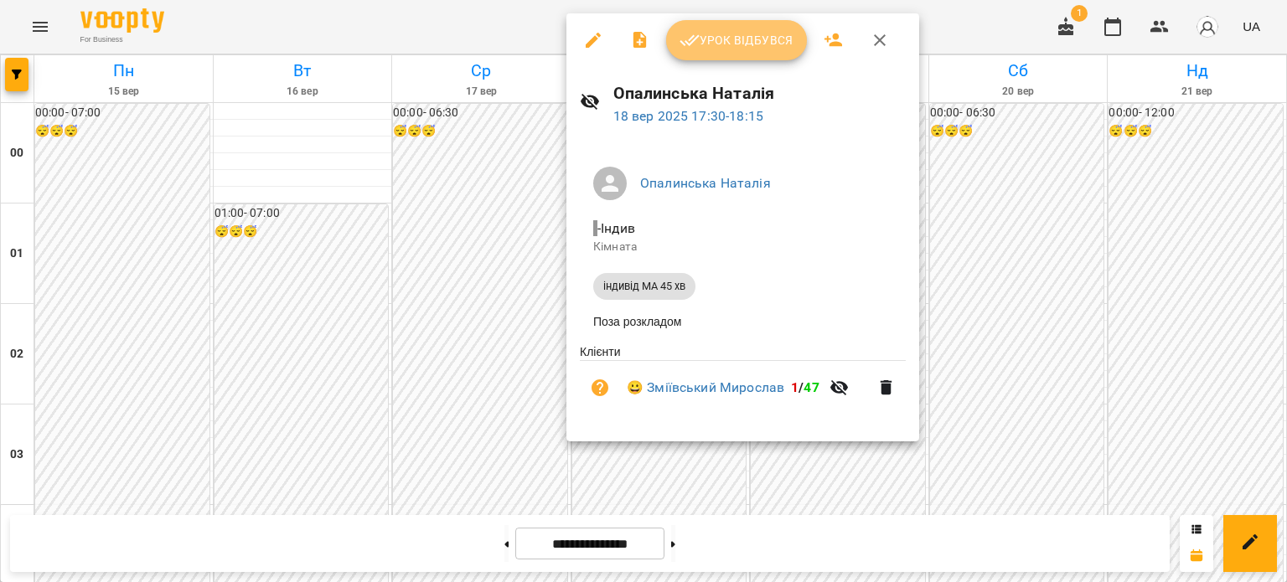
click at [738, 41] on span "Урок відбувся" at bounding box center [737, 40] width 114 height 20
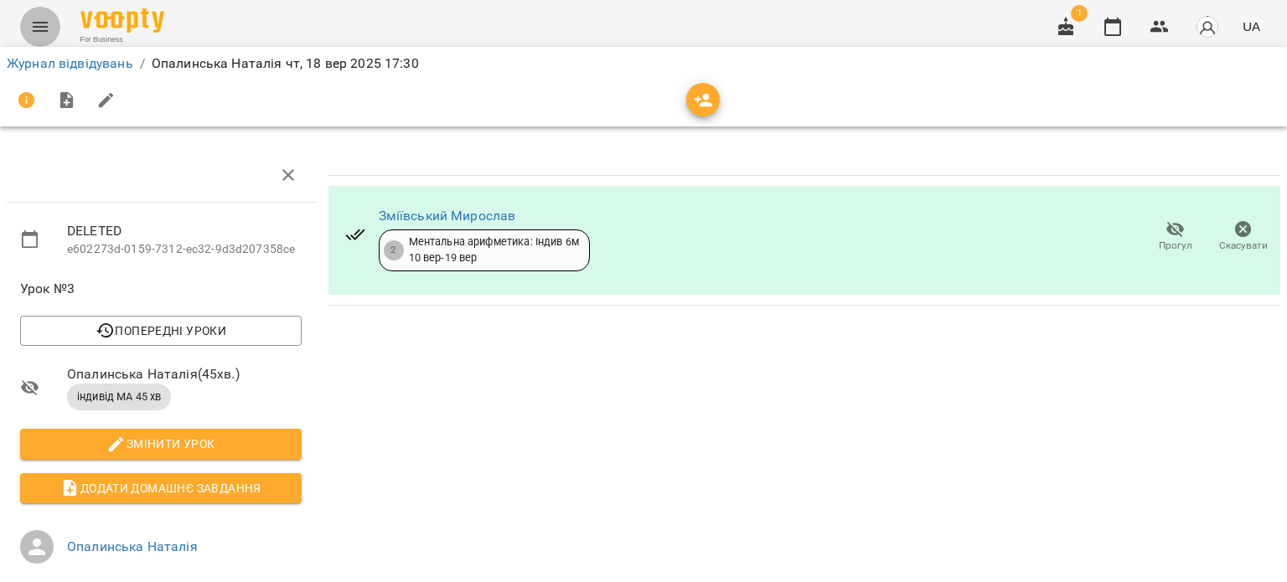
click at [35, 26] on icon "Menu" at bounding box center [40, 27] width 20 height 20
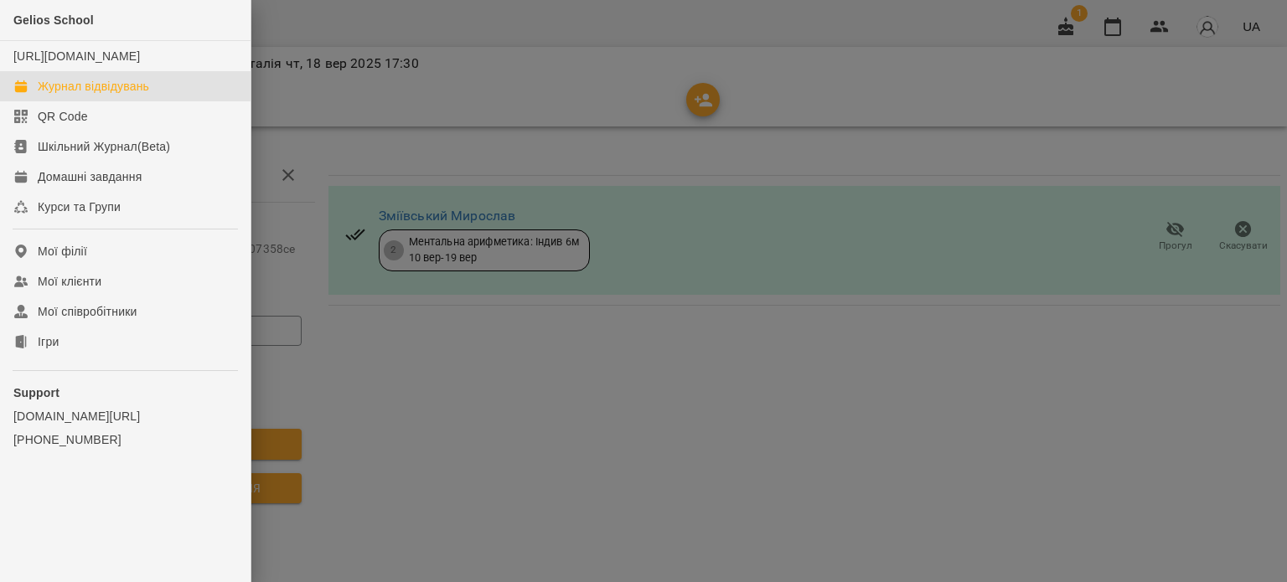
click at [90, 95] on div "Журнал відвідувань" at bounding box center [93, 86] width 111 height 17
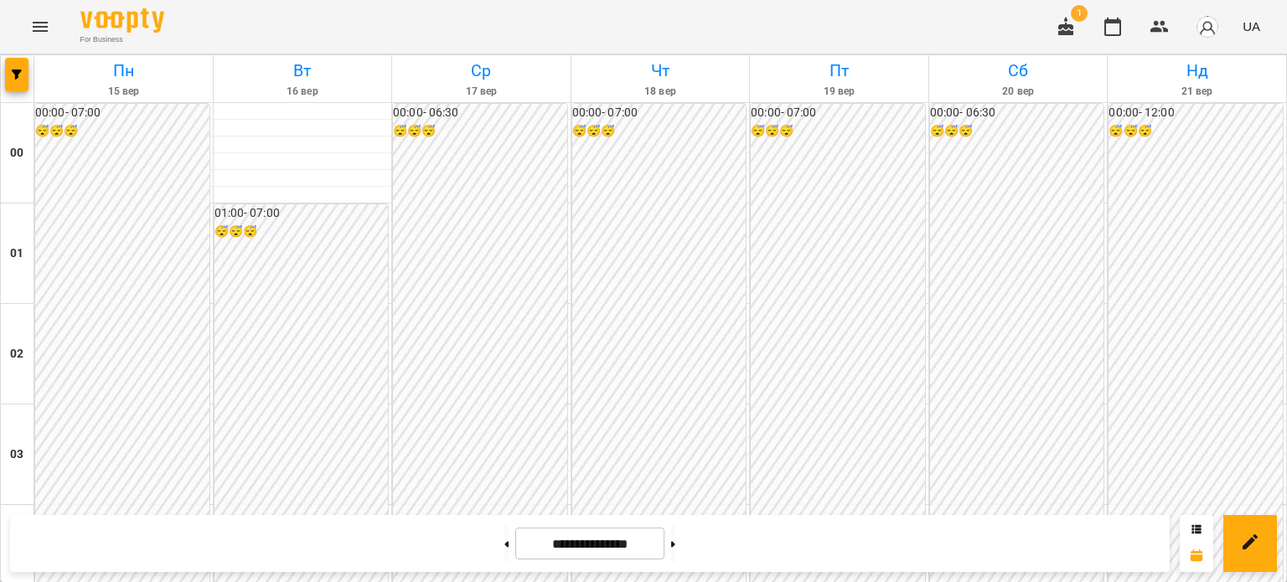
scroll to position [1843, 0]
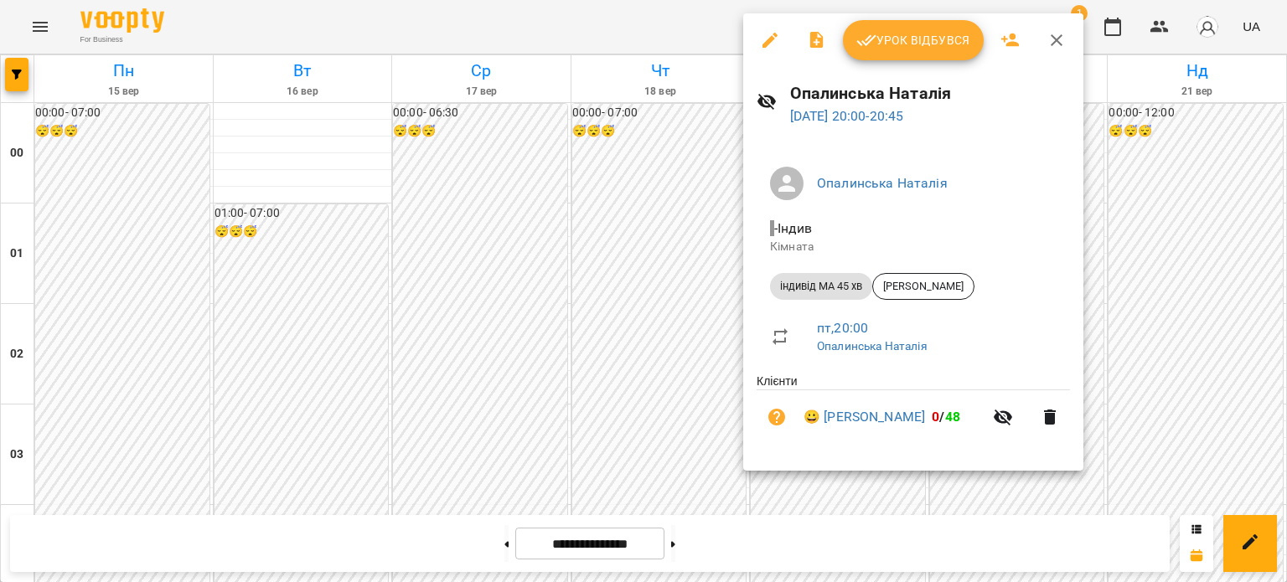
click at [892, 42] on span "Урок відбувся" at bounding box center [913, 40] width 114 height 20
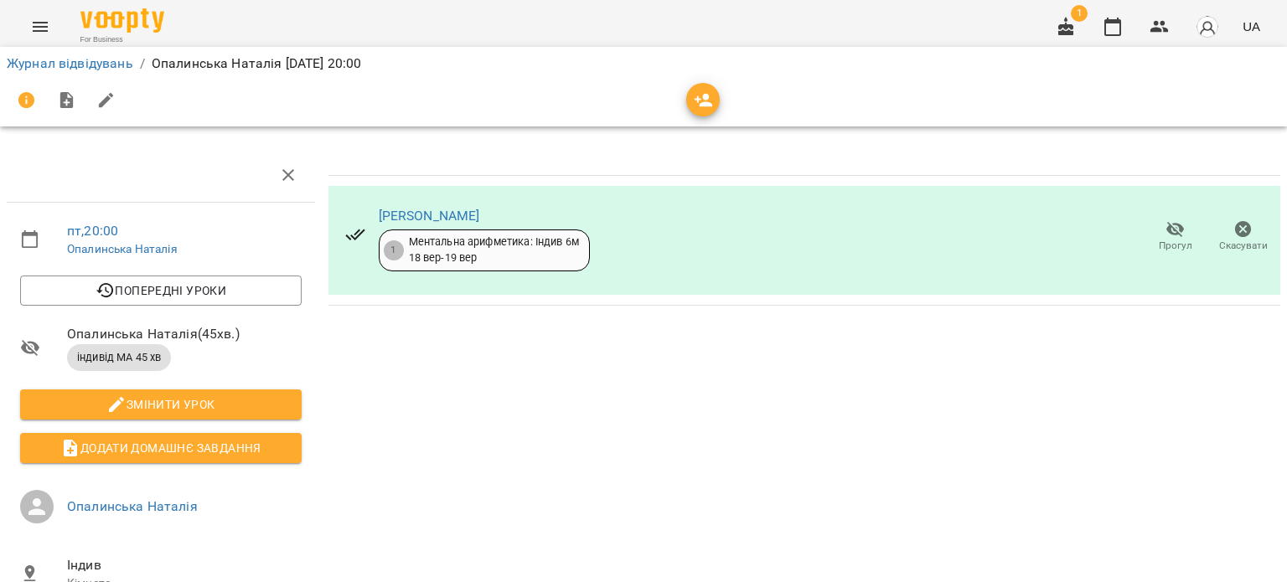
click at [34, 18] on icon "Menu" at bounding box center [40, 27] width 20 height 20
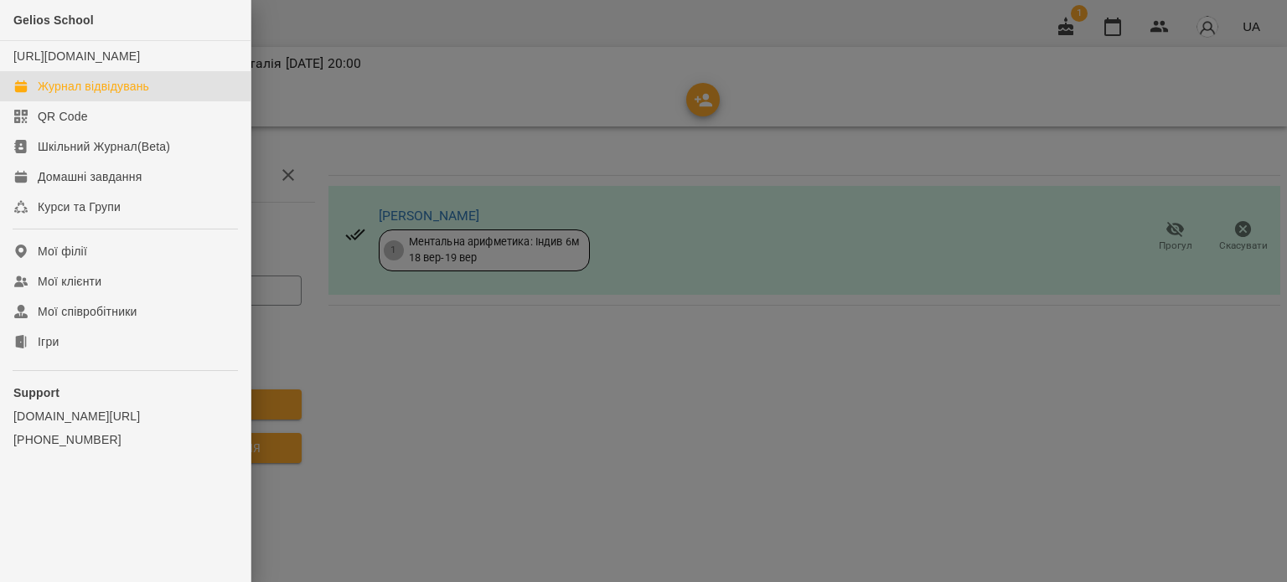
click at [100, 95] on div "Журнал відвідувань" at bounding box center [93, 86] width 111 height 17
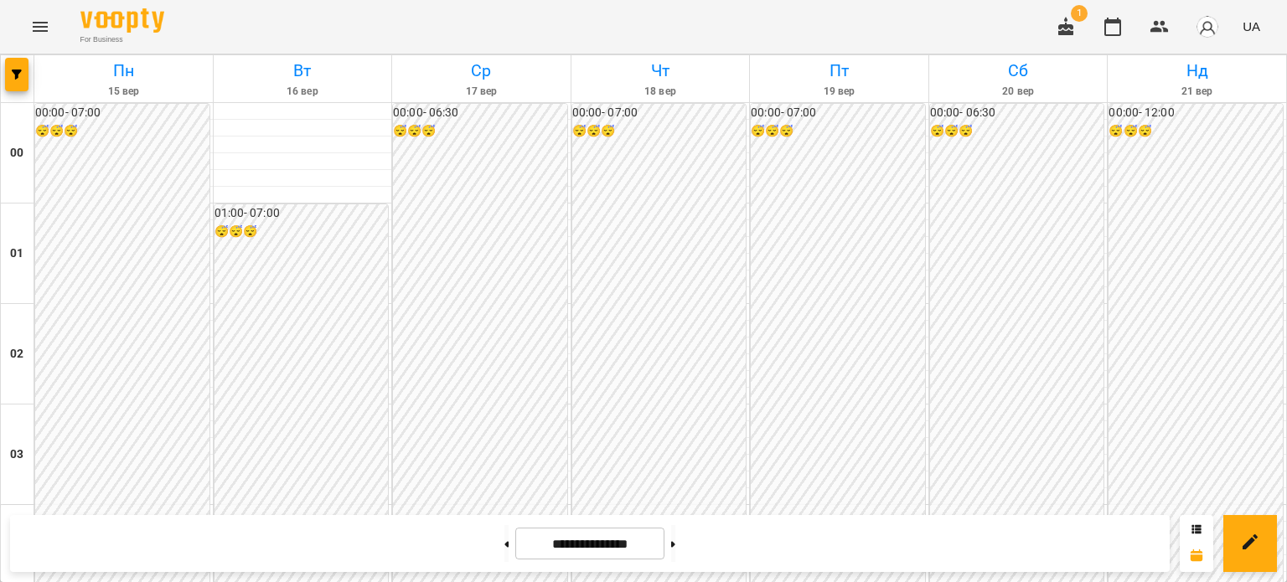
scroll to position [1506, 0]
click at [675, 542] on icon at bounding box center [673, 544] width 4 height 7
type input "**********"
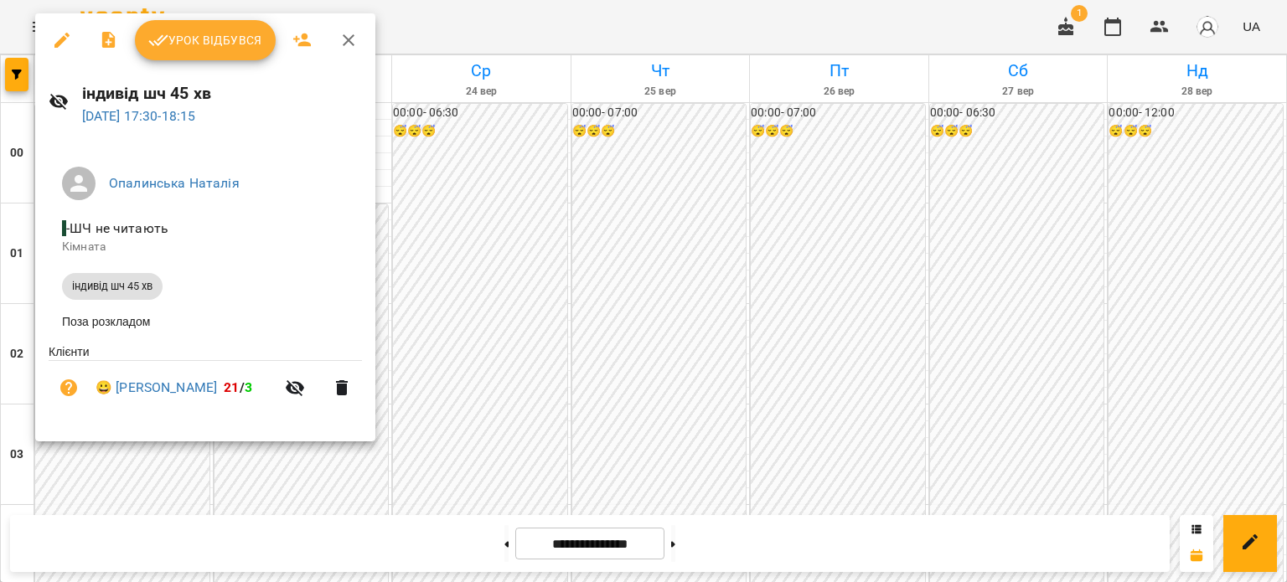
click at [473, 231] on div at bounding box center [643, 291] width 1287 height 582
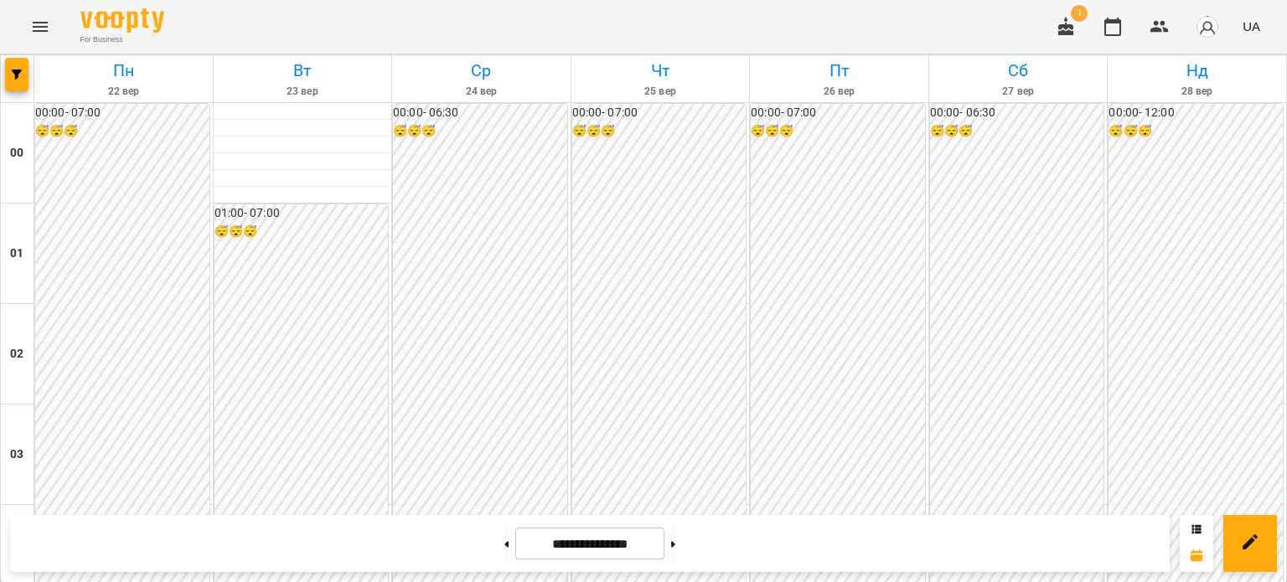
scroll to position [1757, 0]
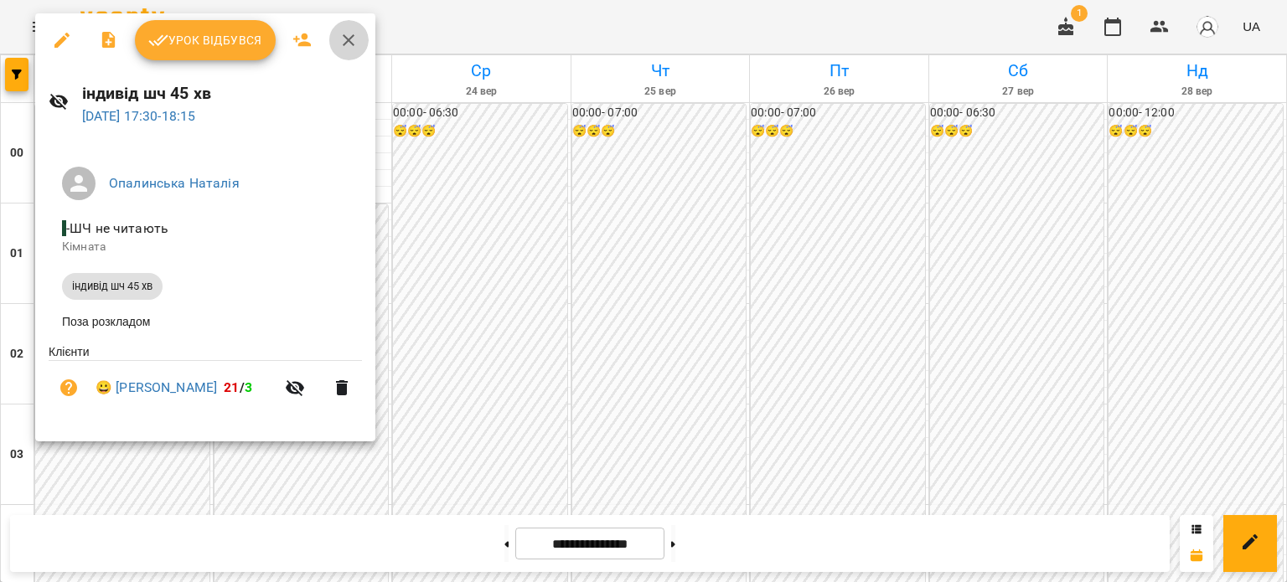
click at [349, 36] on icon "button" at bounding box center [349, 40] width 20 height 20
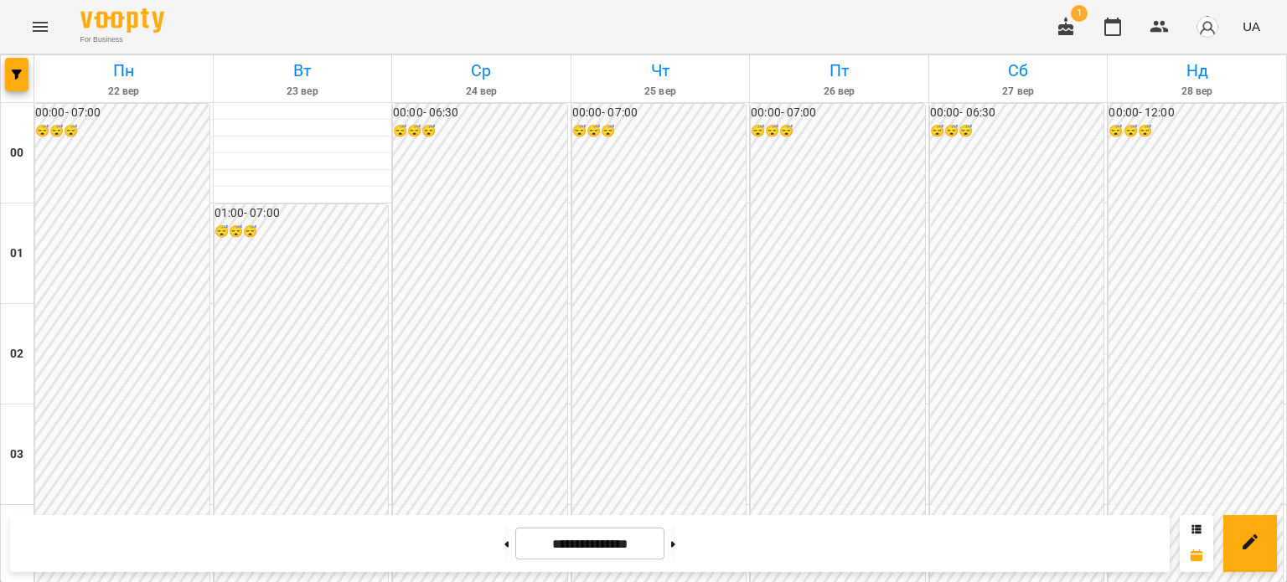
scroll to position [835, 0]
click at [37, 27] on icon "Menu" at bounding box center [40, 27] width 15 height 10
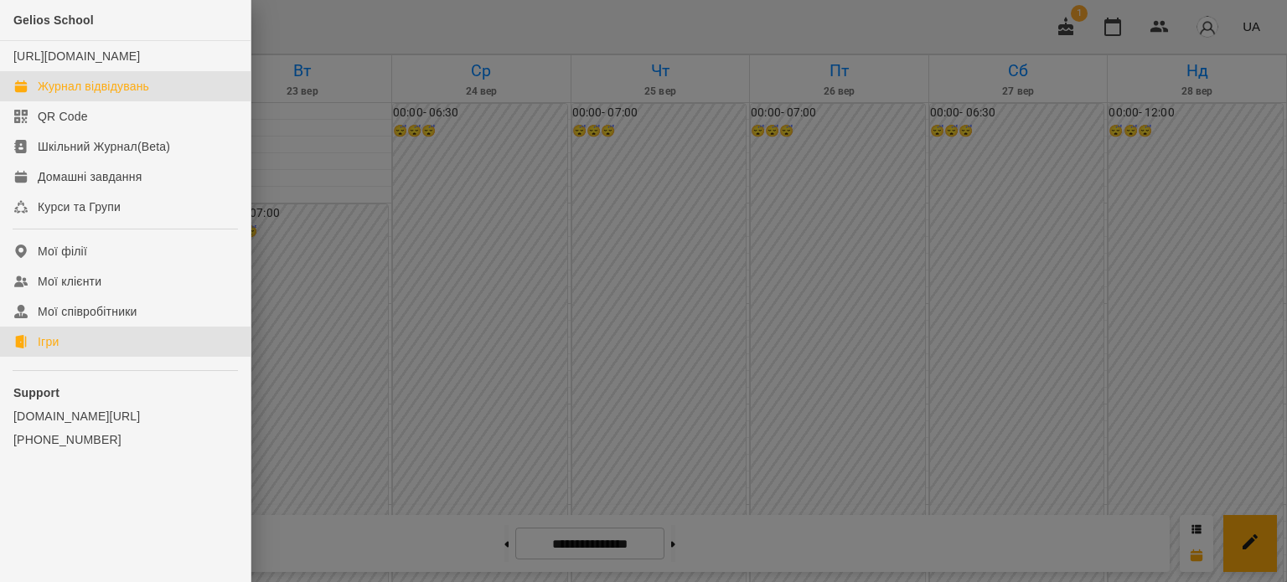
click at [49, 350] on div "Ігри" at bounding box center [48, 341] width 21 height 17
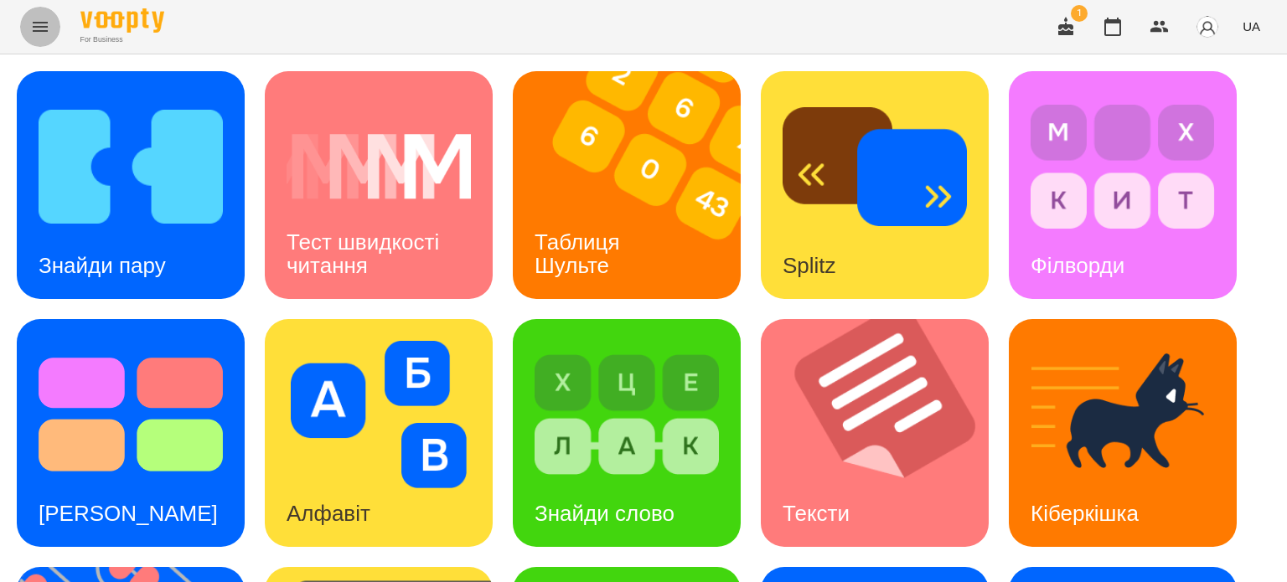
click at [39, 23] on icon "Menu" at bounding box center [40, 27] width 15 height 10
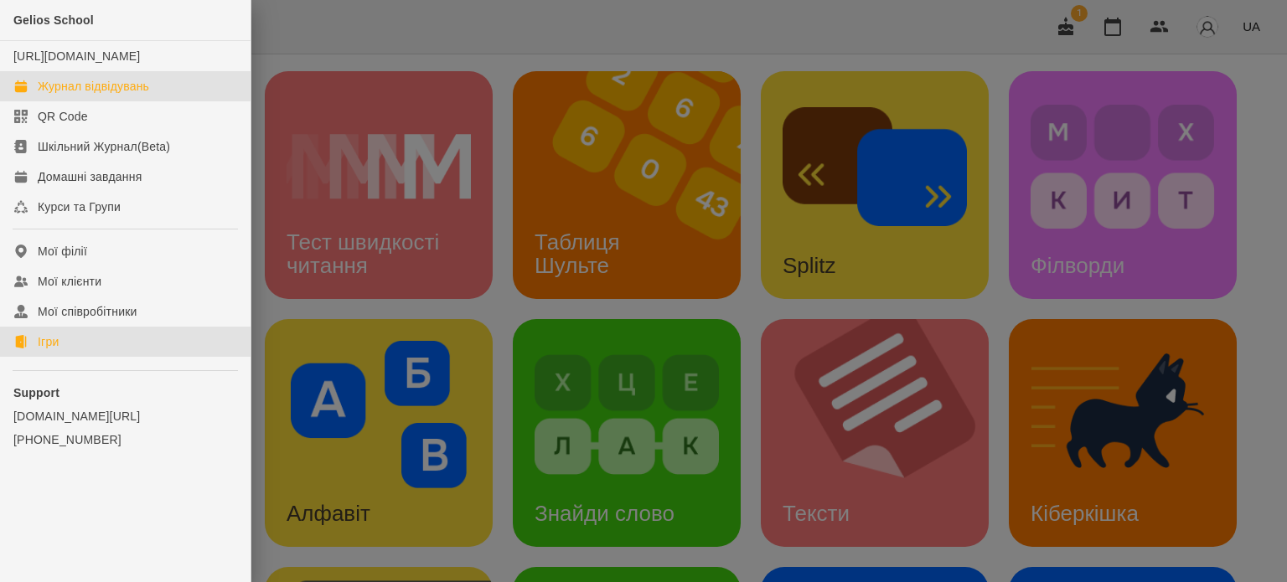
click at [75, 95] on div "Журнал відвідувань" at bounding box center [93, 86] width 111 height 17
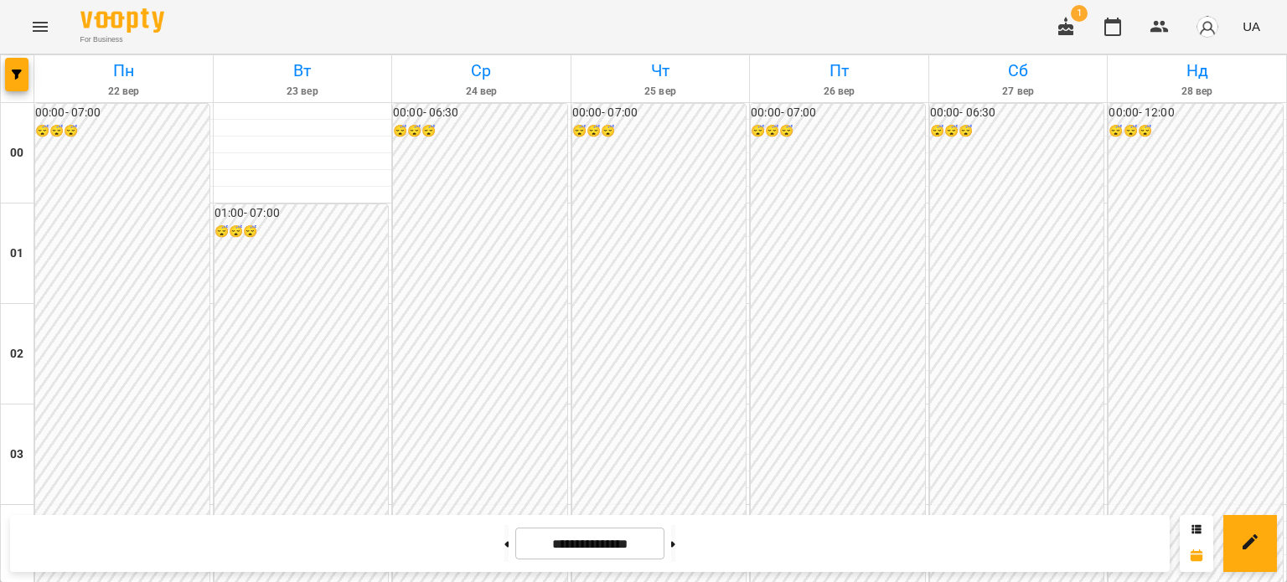
scroll to position [1843, 0]
click at [505, 545] on icon at bounding box center [507, 544] width 4 height 6
click at [675, 540] on button at bounding box center [673, 543] width 4 height 37
type input "**********"
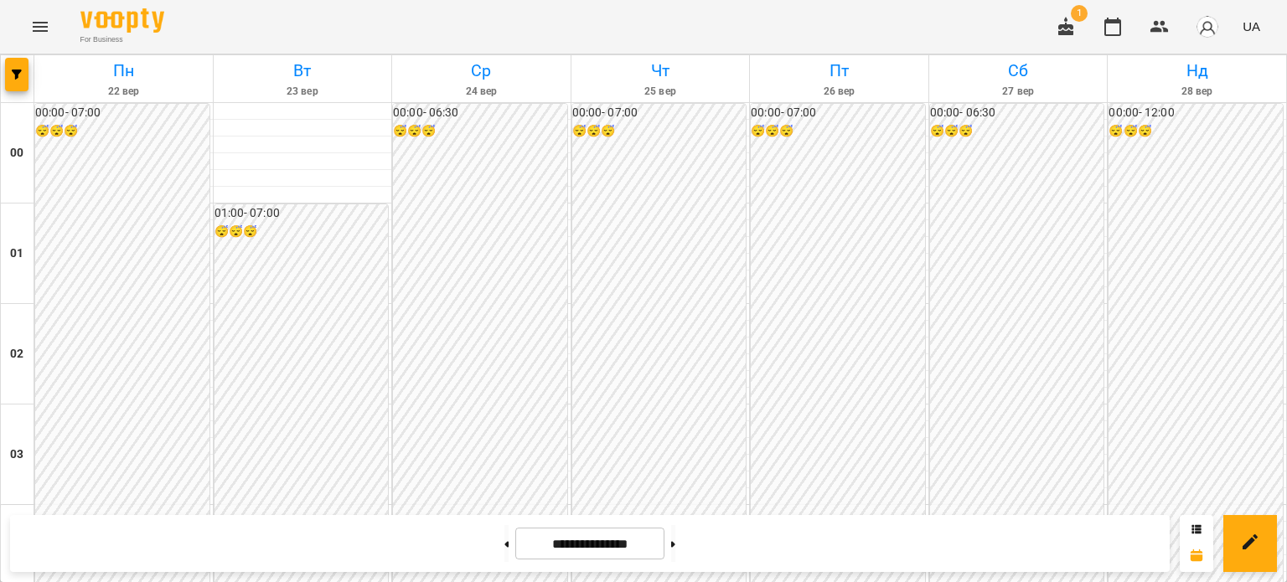
scroll to position [1338, 0]
click at [505, 545] on icon at bounding box center [507, 544] width 4 height 6
type input "**********"
